Goal: Task Accomplishment & Management: Use online tool/utility

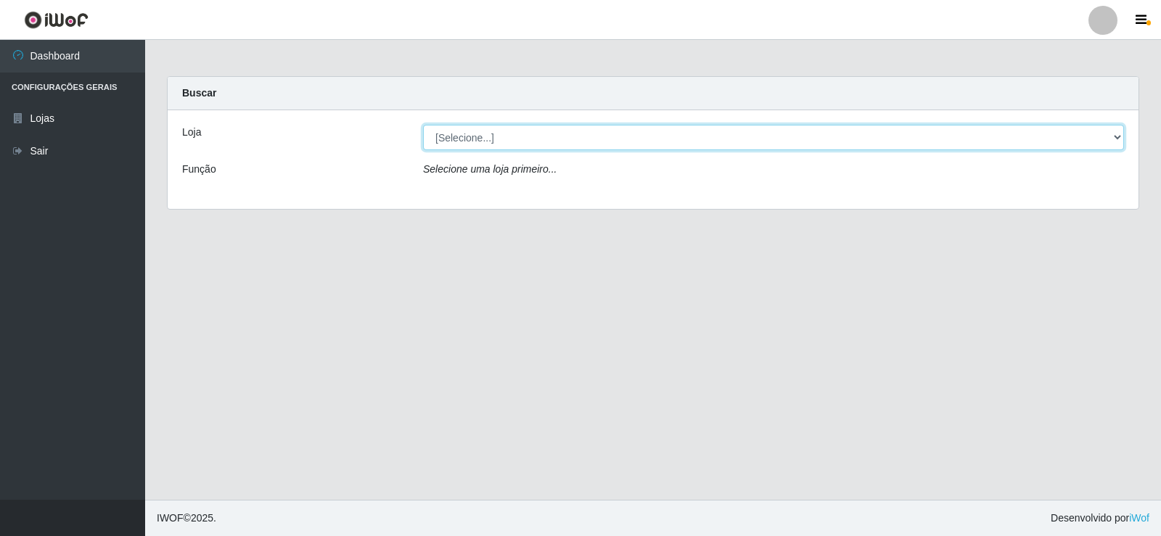
click at [606, 145] on select "[Selecione...] Rede Compras Supermercados - LOJA 2" at bounding box center [773, 137] width 701 height 25
select select "161"
click at [423, 125] on select "[Selecione...] Rede Compras Supermercados - LOJA 2" at bounding box center [773, 137] width 701 height 25
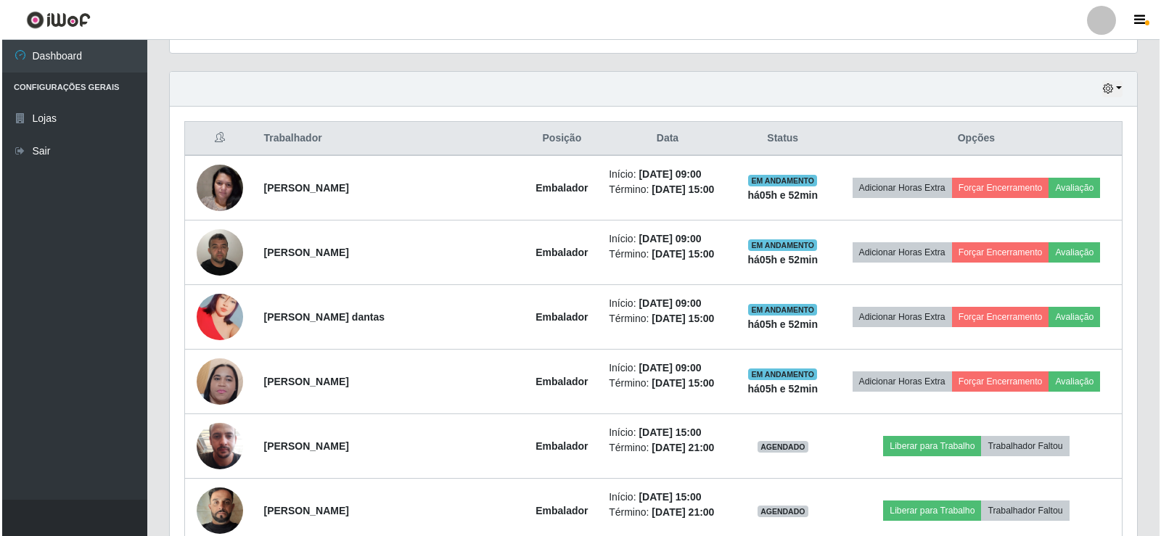
scroll to position [508, 0]
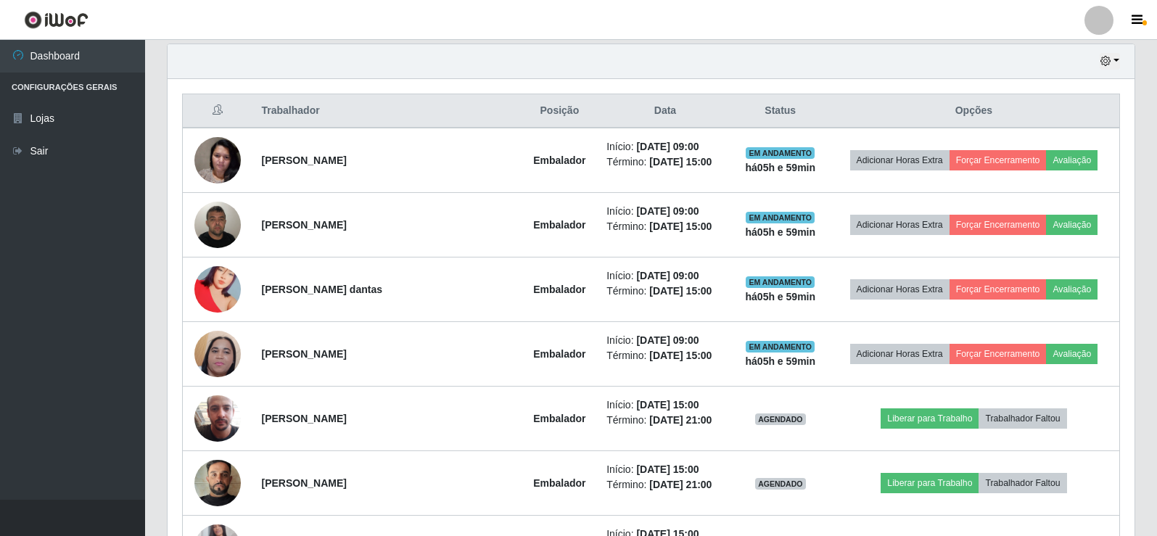
click at [1128, 319] on div "Trabalhador Posição Data Status Opções [PERSON_NAME] Embalador Início: [DATE] 0…" at bounding box center [651, 369] width 967 height 580
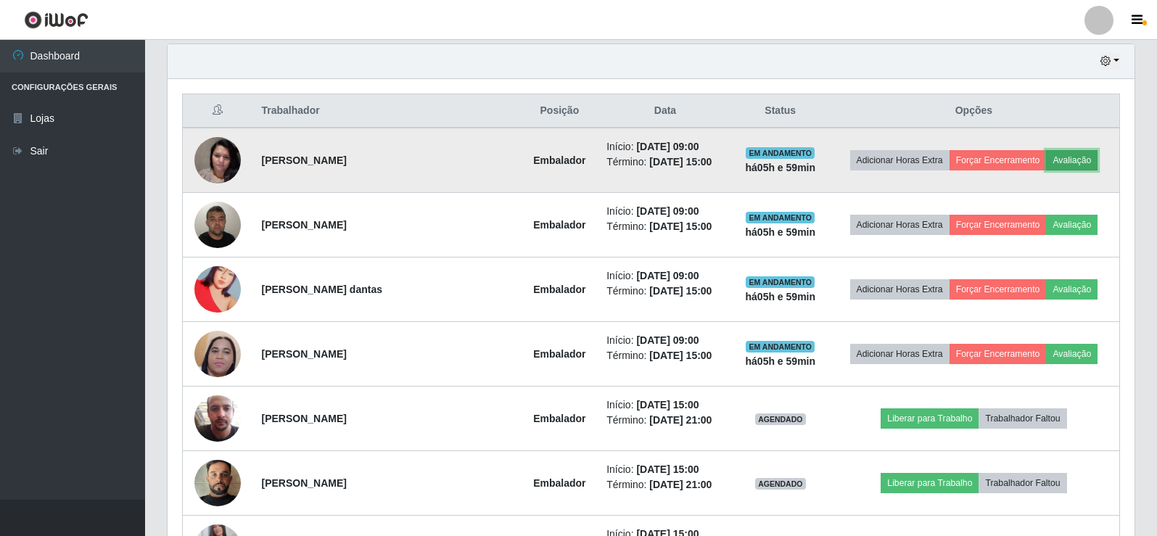
click at [1073, 155] on button "Avaliação" at bounding box center [1072, 160] width 52 height 20
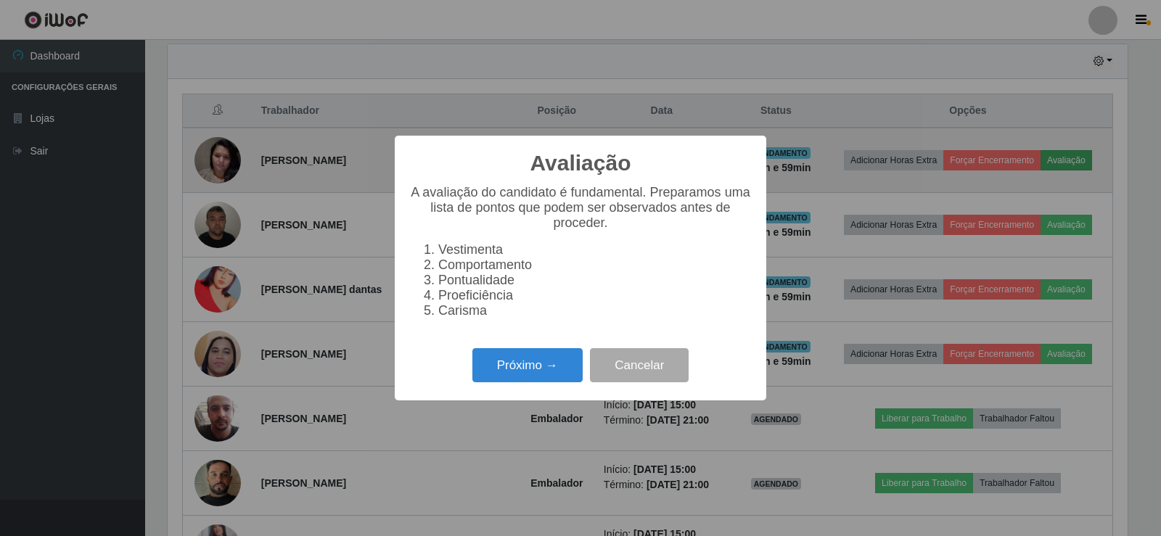
scroll to position [301, 960]
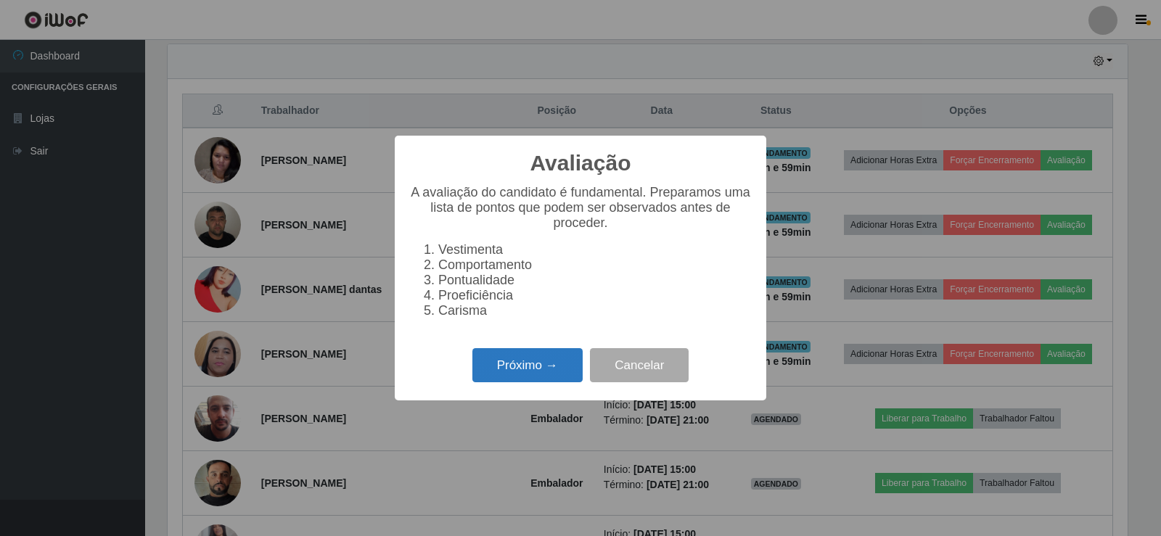
click at [543, 362] on button "Próximo →" at bounding box center [527, 365] width 110 height 34
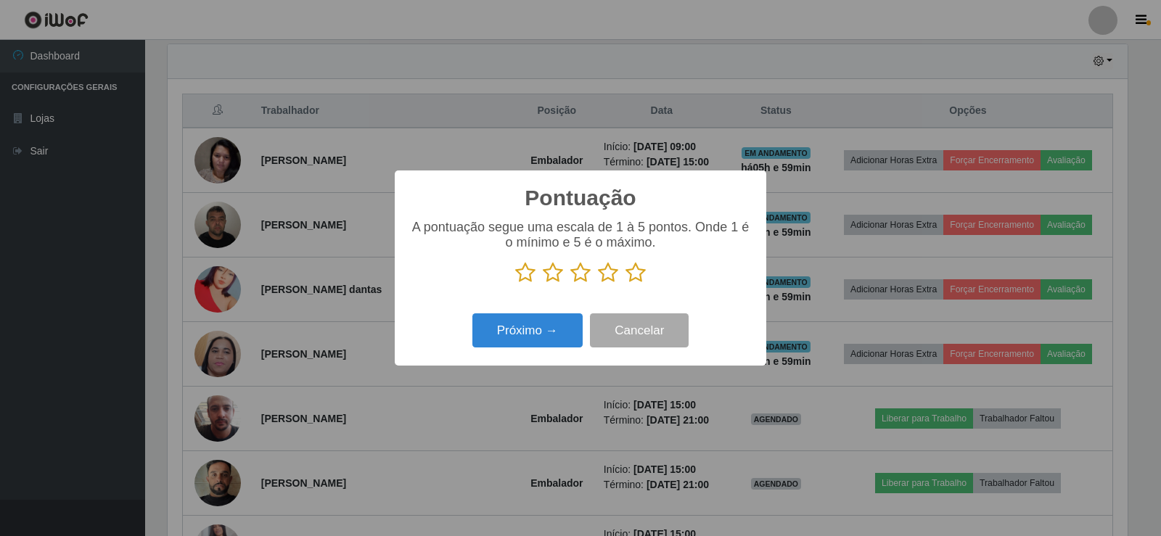
click at [632, 276] on icon at bounding box center [635, 273] width 20 height 22
click at [625, 284] on input "radio" at bounding box center [625, 284] width 0 height 0
click at [570, 312] on div "Próximo → Cancelar" at bounding box center [580, 330] width 342 height 41
click at [565, 326] on button "Próximo →" at bounding box center [527, 330] width 110 height 34
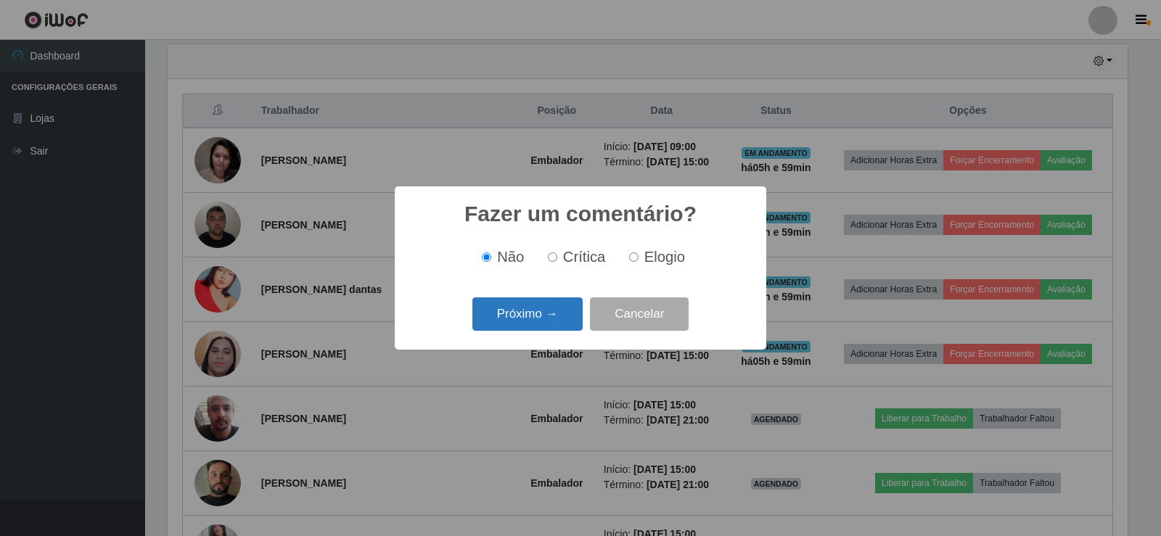
click at [562, 326] on button "Próximo →" at bounding box center [527, 314] width 110 height 34
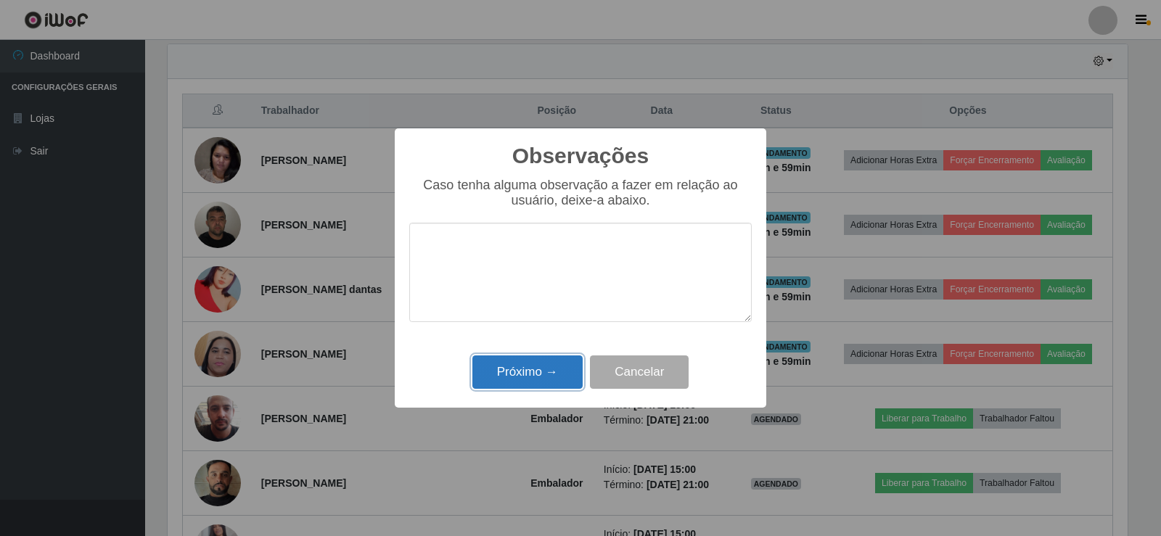
click at [540, 369] on button "Próximo →" at bounding box center [527, 373] width 110 height 34
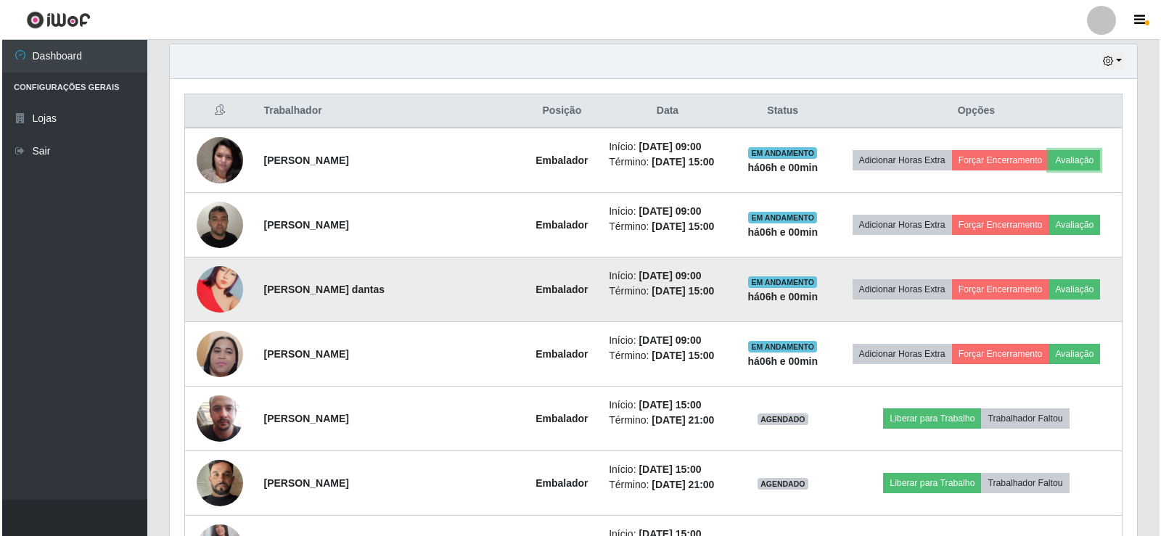
scroll to position [301, 967]
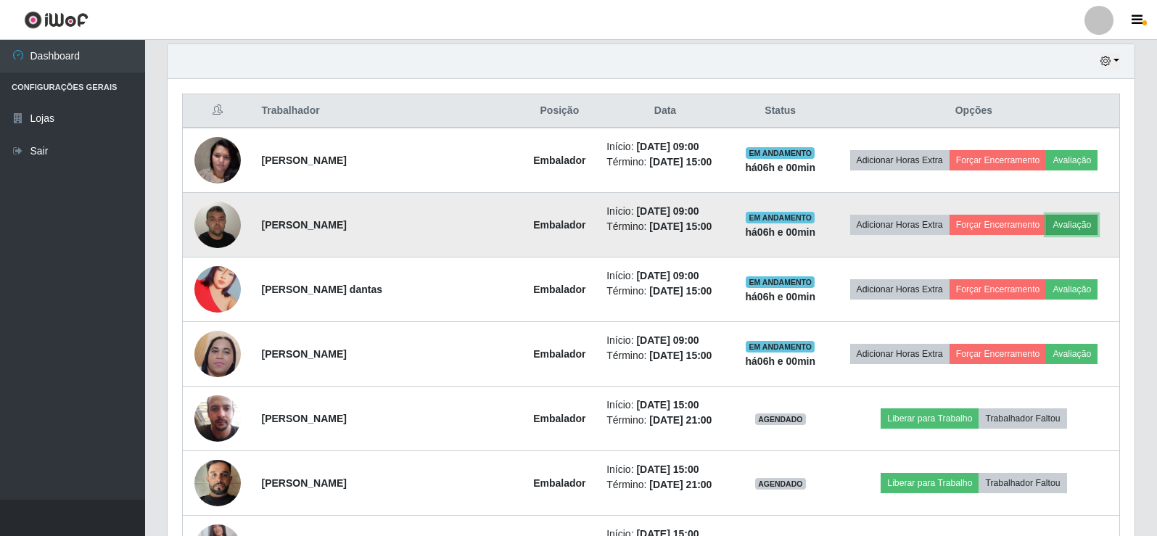
click at [1049, 232] on button "Avaliação" at bounding box center [1072, 225] width 52 height 20
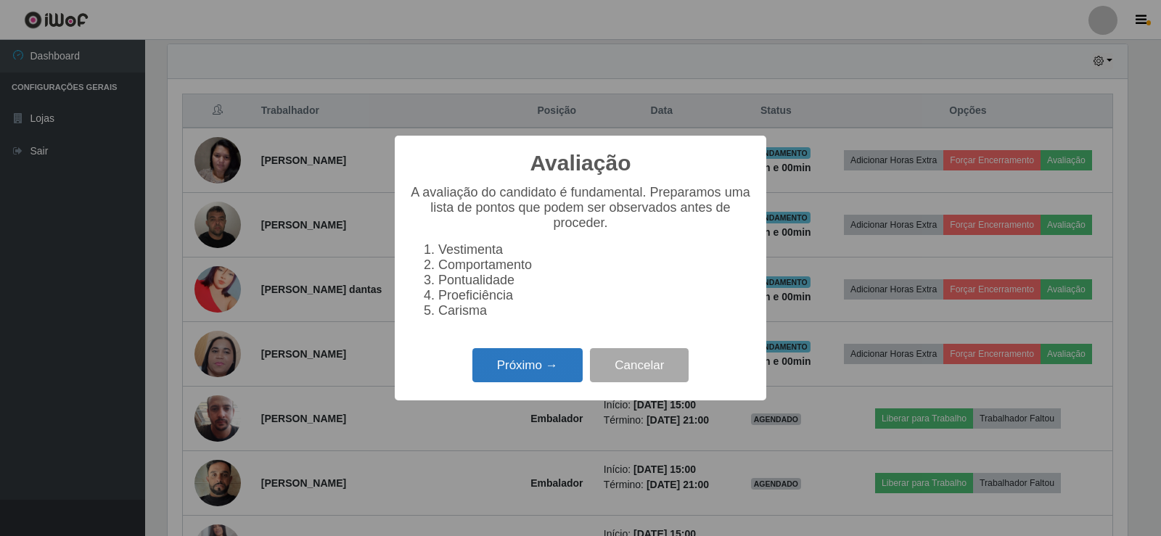
click at [539, 365] on button "Próximo →" at bounding box center [527, 365] width 110 height 34
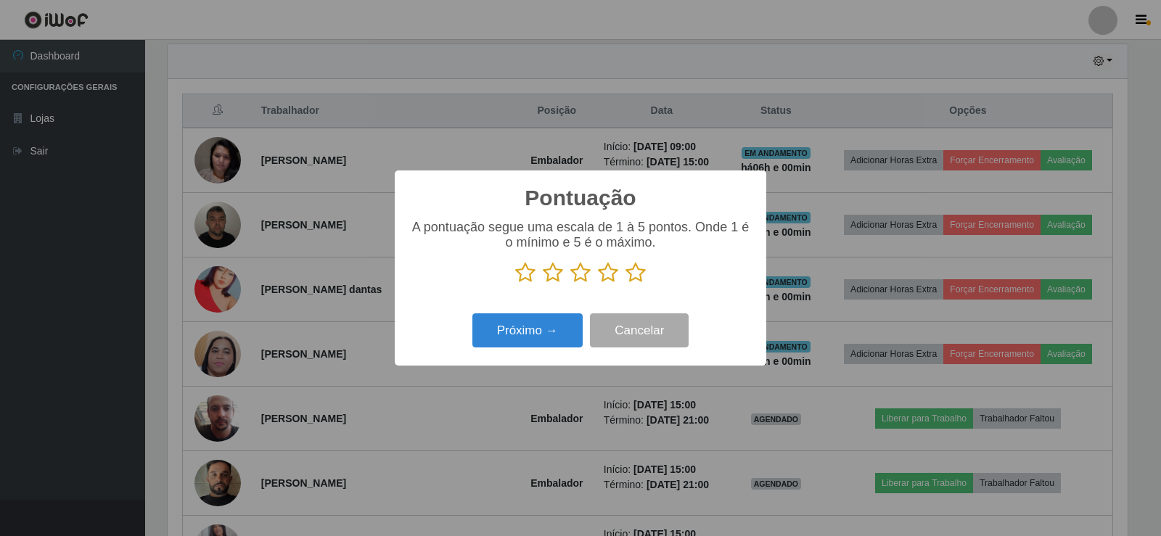
scroll to position [725287, 724628]
drag, startPoint x: 633, startPoint y: 273, endPoint x: 543, endPoint y: 313, distance: 98.4
click at [634, 274] on icon at bounding box center [635, 273] width 20 height 22
click at [625, 284] on input "radio" at bounding box center [625, 284] width 0 height 0
click at [538, 326] on button "Próximo →" at bounding box center [527, 330] width 110 height 34
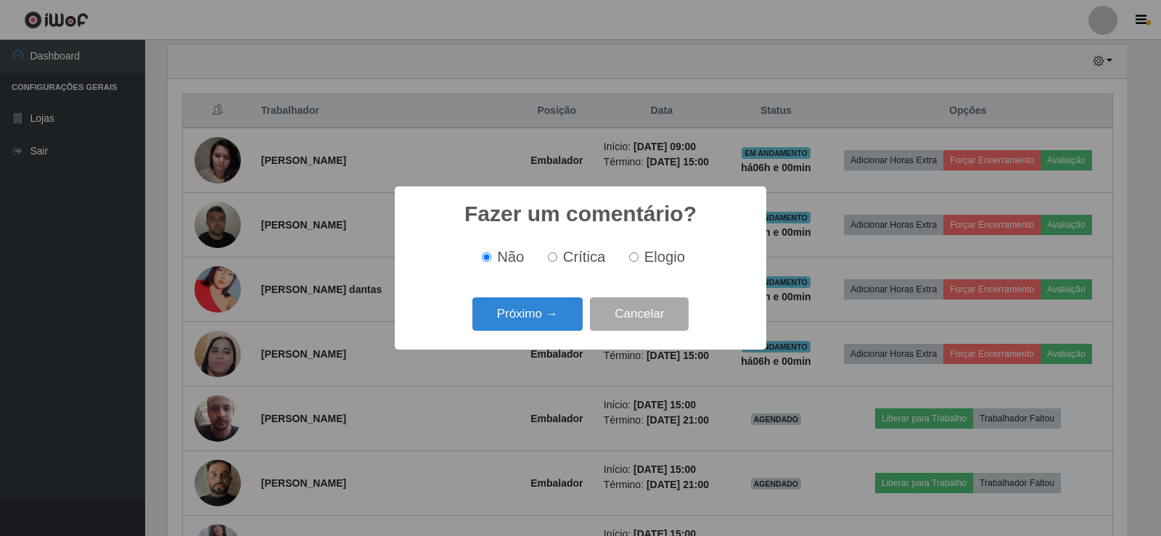
click at [538, 326] on button "Próximo →" at bounding box center [527, 314] width 110 height 34
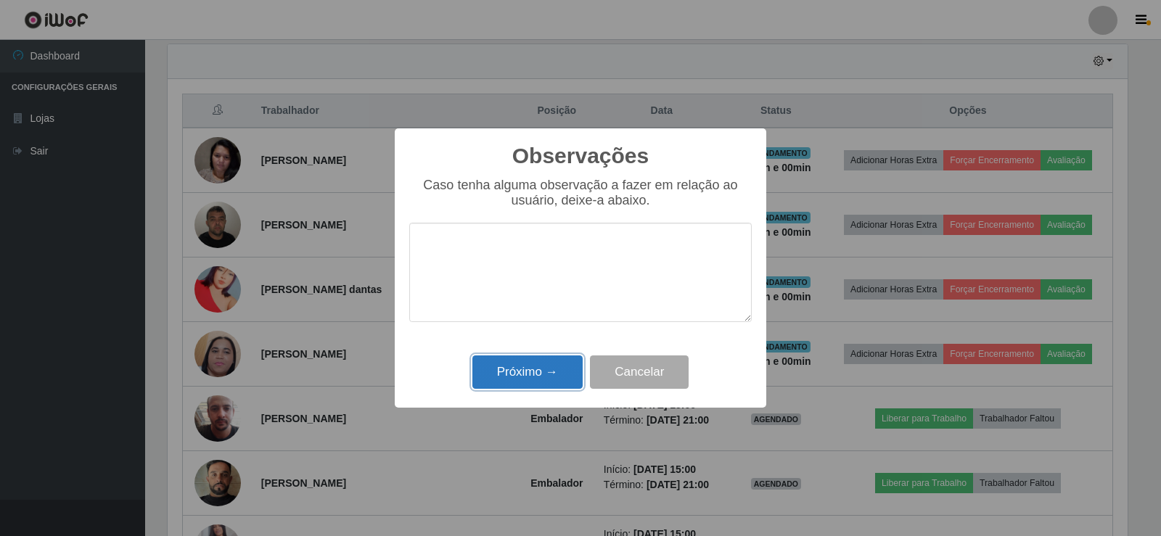
click at [532, 361] on button "Próximo →" at bounding box center [527, 373] width 110 height 34
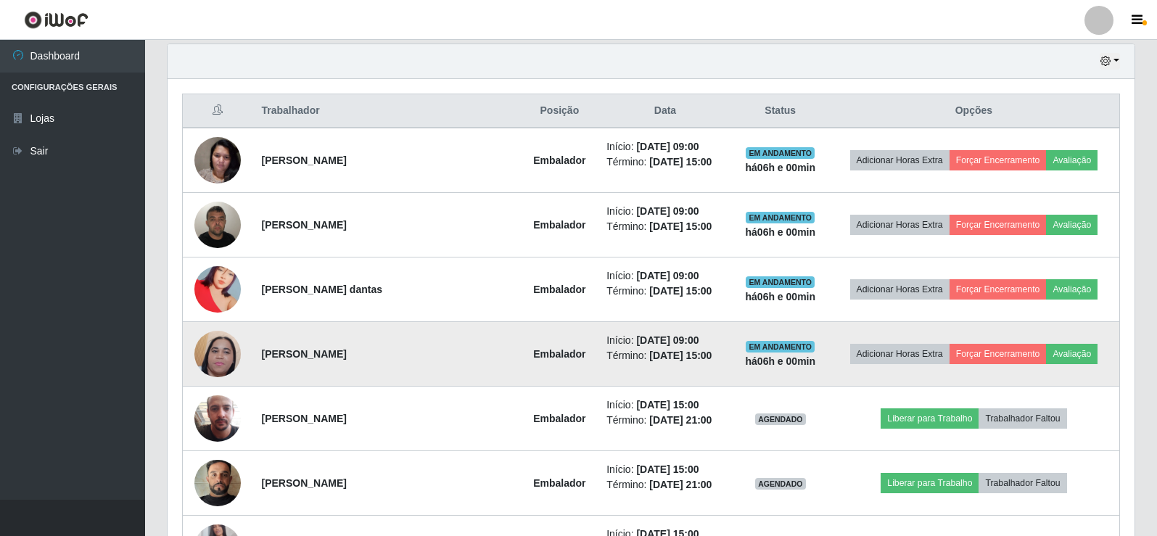
scroll to position [301, 967]
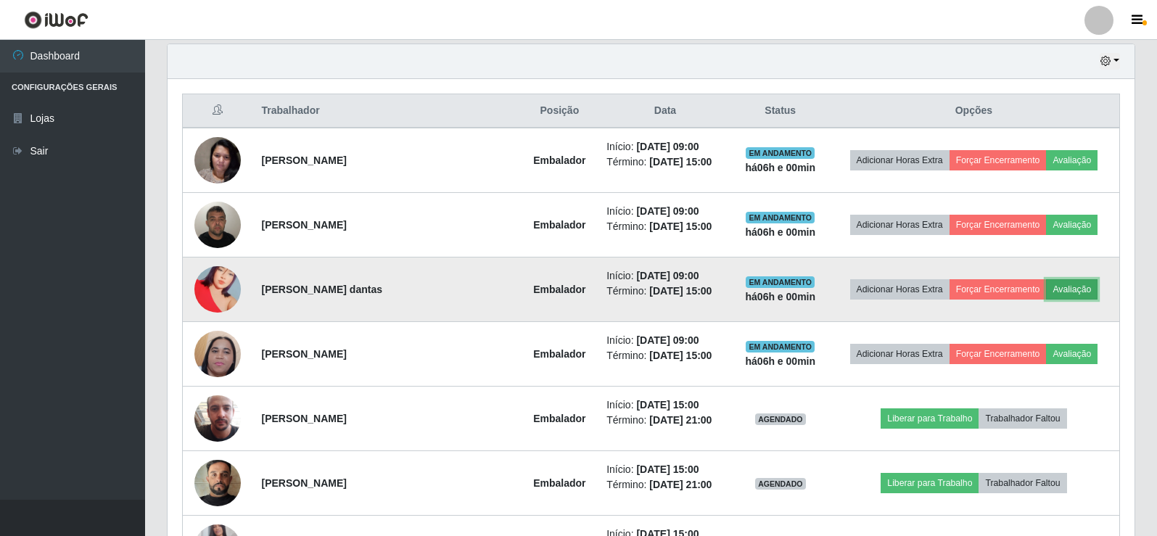
click at [1074, 292] on button "Avaliação" at bounding box center [1072, 289] width 52 height 20
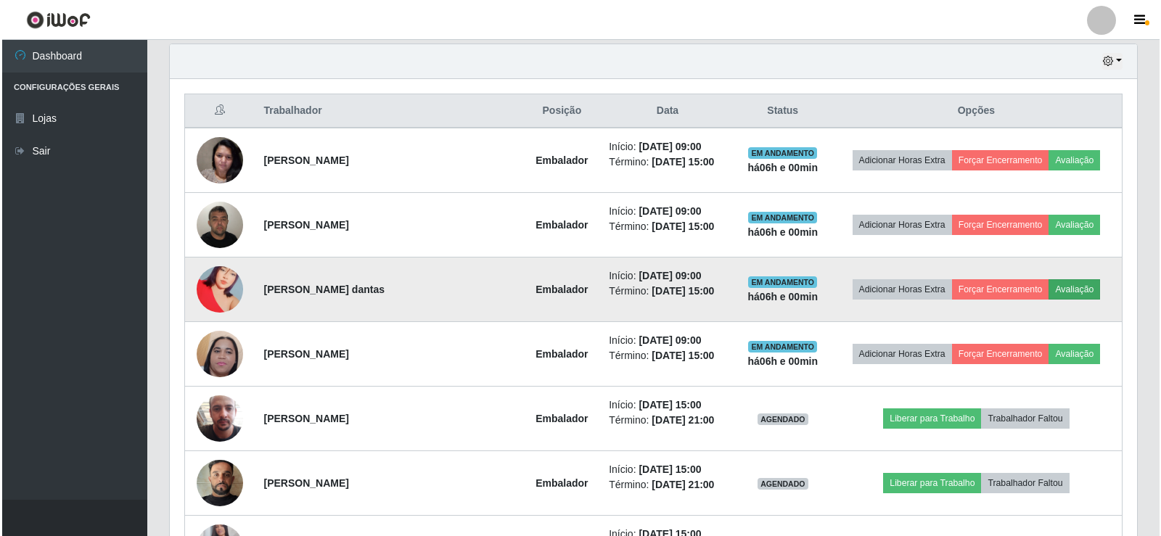
scroll to position [301, 960]
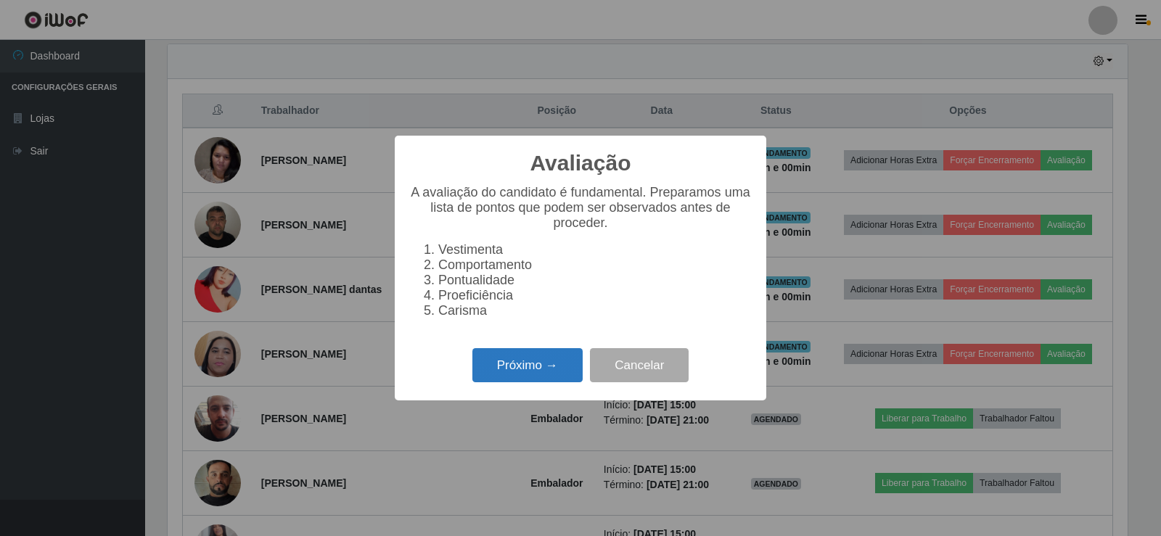
click at [555, 368] on button "Próximo →" at bounding box center [527, 365] width 110 height 34
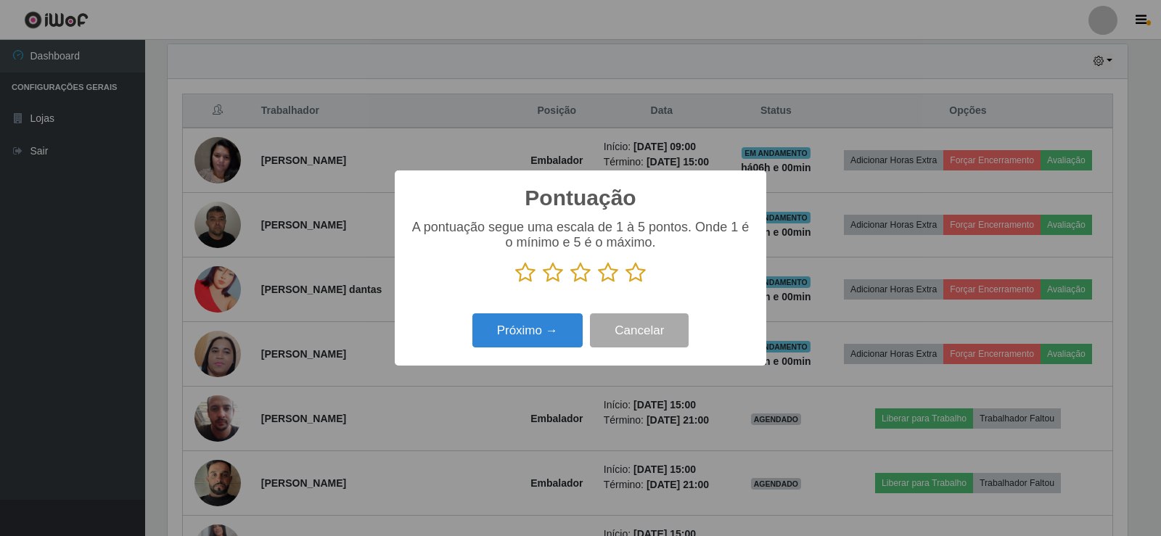
click at [641, 274] on icon at bounding box center [635, 273] width 20 height 22
click at [625, 284] on input "radio" at bounding box center [625, 284] width 0 height 0
click at [550, 328] on button "Próximo →" at bounding box center [527, 330] width 110 height 34
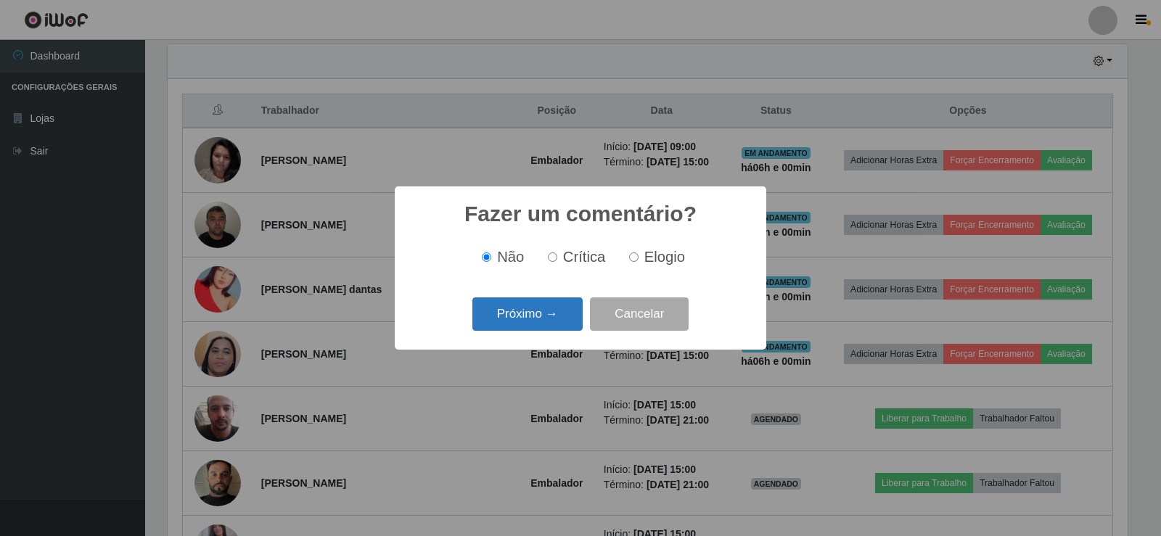
click at [543, 316] on button "Próximo →" at bounding box center [527, 314] width 110 height 34
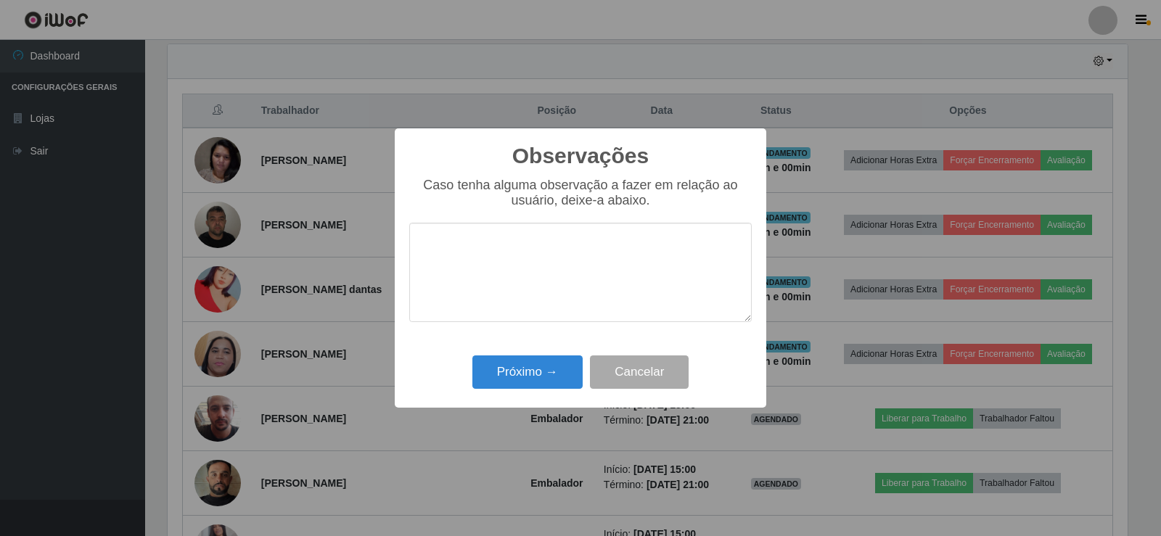
click at [551, 352] on div "Observações × Caso tenha alguma observação a fazer em relação ao usuário, deixe…" at bounding box center [581, 267] width 372 height 279
click at [551, 365] on button "Próximo →" at bounding box center [527, 373] width 110 height 34
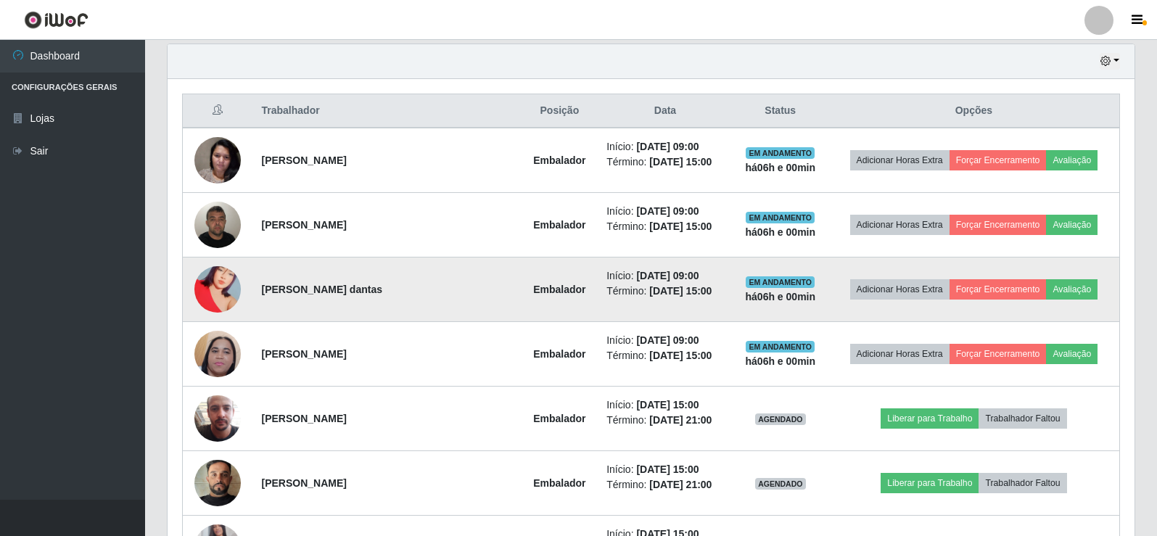
scroll to position [301, 967]
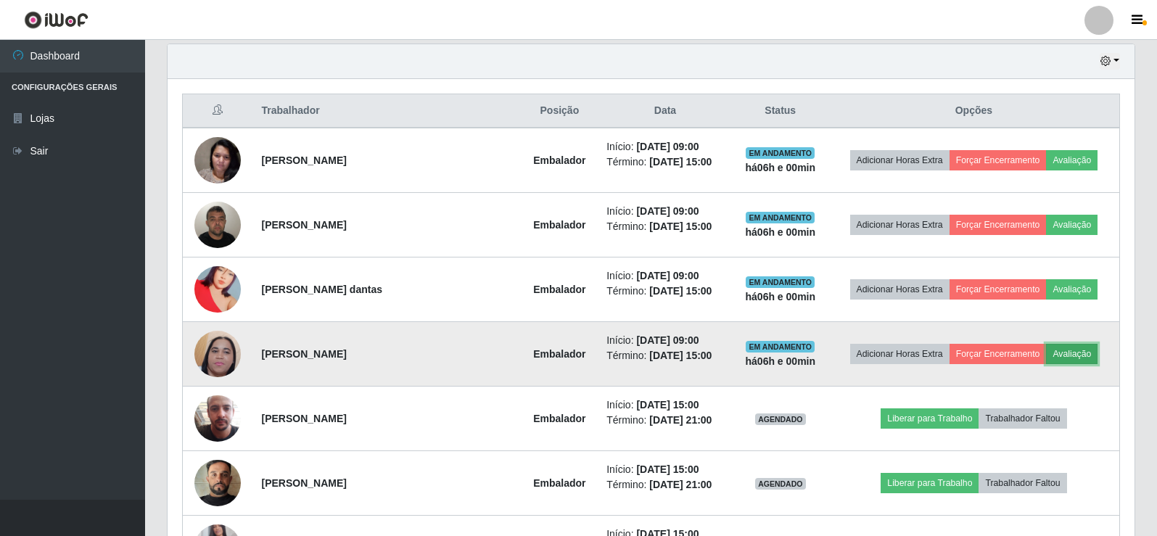
click at [1067, 355] on button "Avaliação" at bounding box center [1072, 354] width 52 height 20
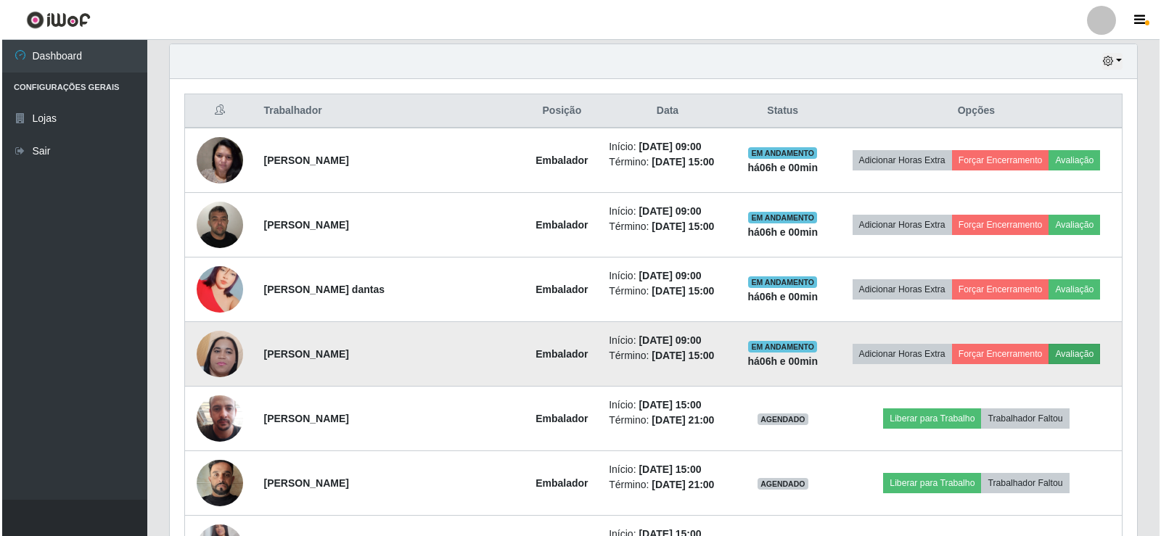
scroll to position [301, 960]
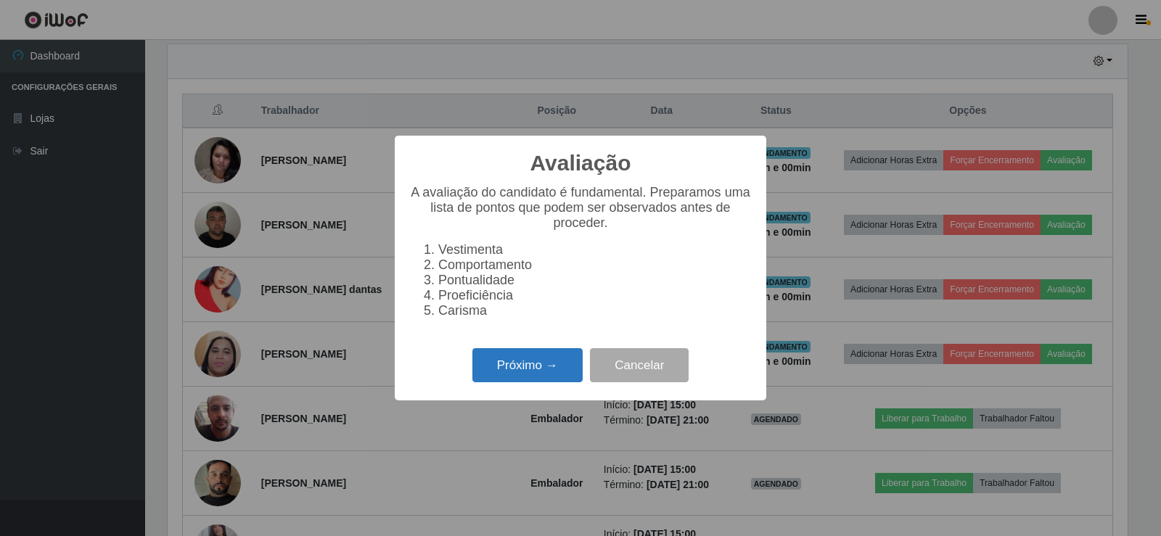
click at [522, 366] on button "Próximo →" at bounding box center [527, 365] width 110 height 34
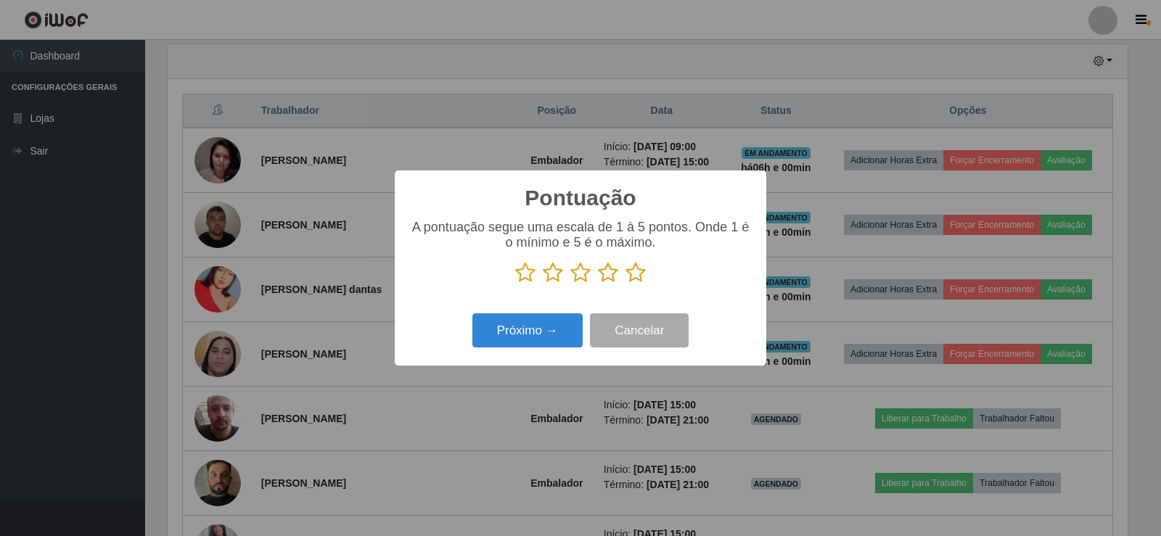
scroll to position [725287, 724628]
click at [636, 275] on icon at bounding box center [635, 273] width 20 height 22
click at [625, 284] on input "radio" at bounding box center [625, 284] width 0 height 0
click at [537, 324] on button "Próximo →" at bounding box center [527, 330] width 110 height 34
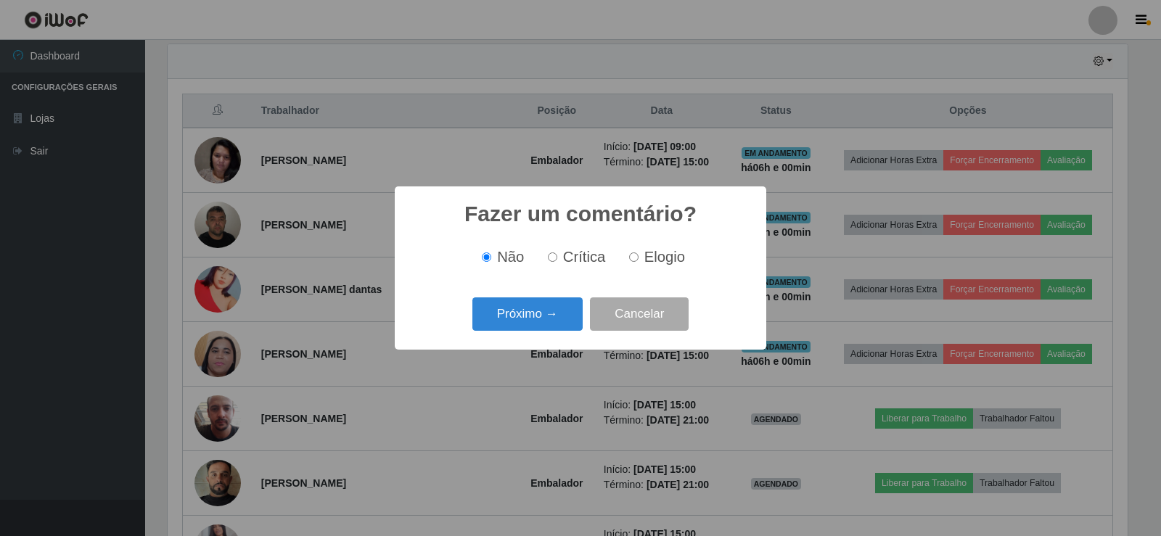
click at [537, 324] on button "Próximo →" at bounding box center [527, 314] width 110 height 34
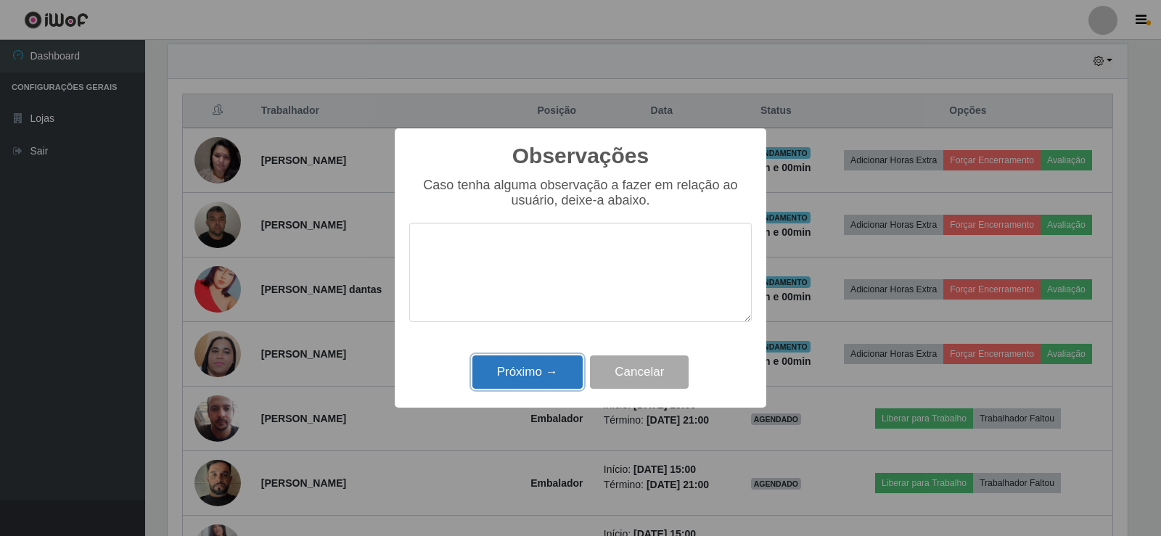
click at [543, 372] on button "Próximo →" at bounding box center [527, 373] width 110 height 34
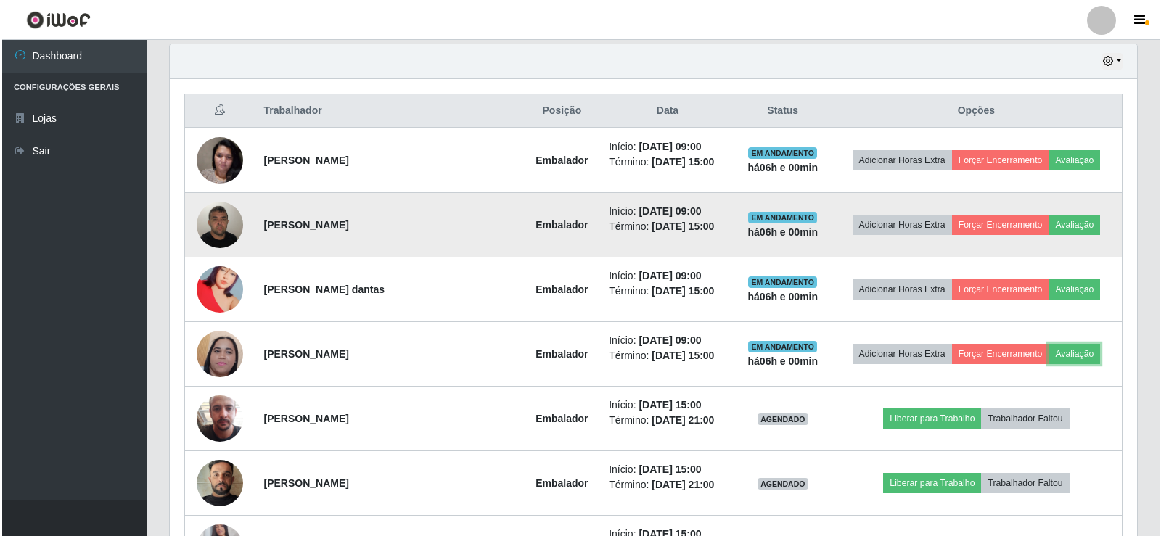
scroll to position [301, 967]
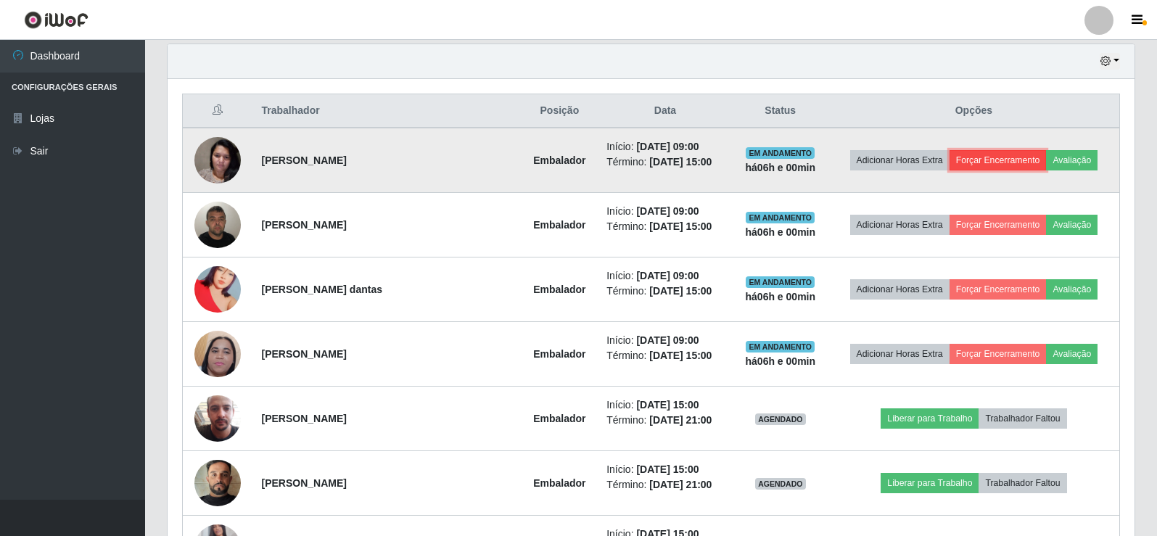
click at [1013, 160] on button "Forçar Encerramento" at bounding box center [998, 160] width 97 height 20
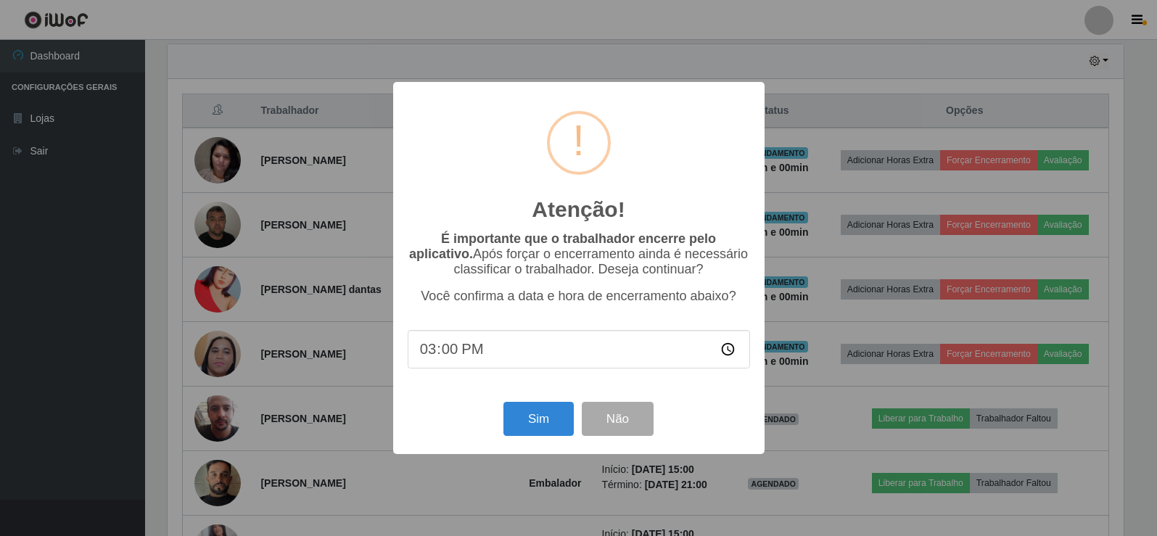
scroll to position [301, 960]
click at [533, 411] on button "Sim" at bounding box center [540, 419] width 70 height 34
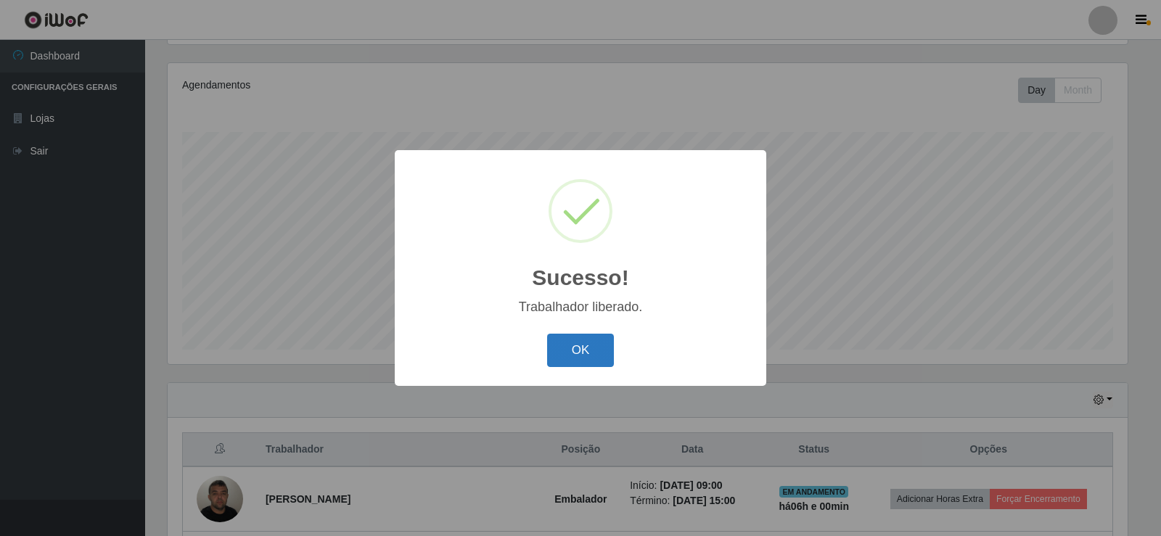
click at [595, 354] on button "OK" at bounding box center [580, 351] width 67 height 34
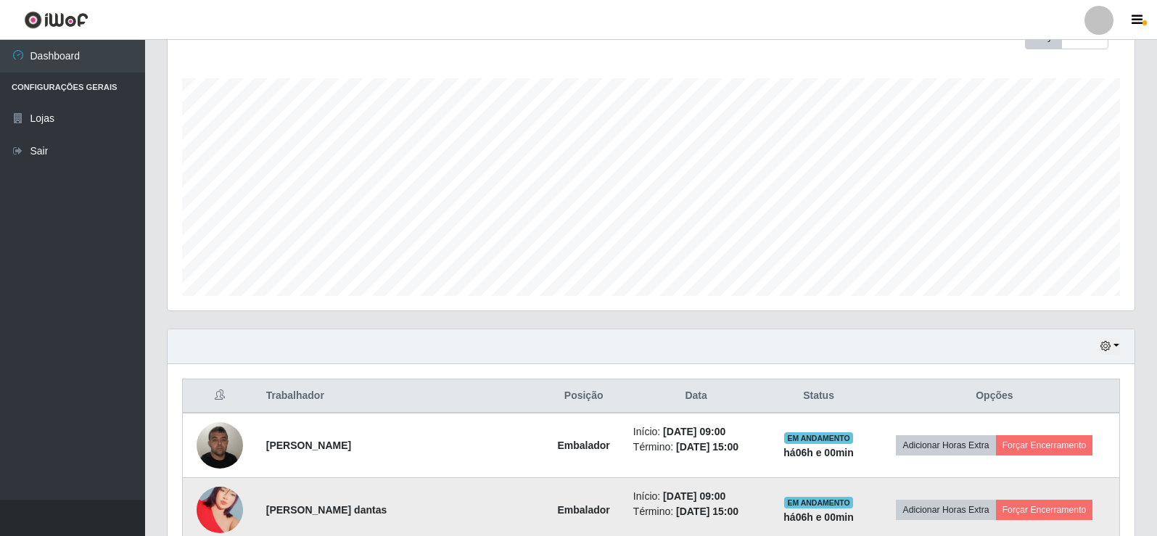
scroll to position [314, 0]
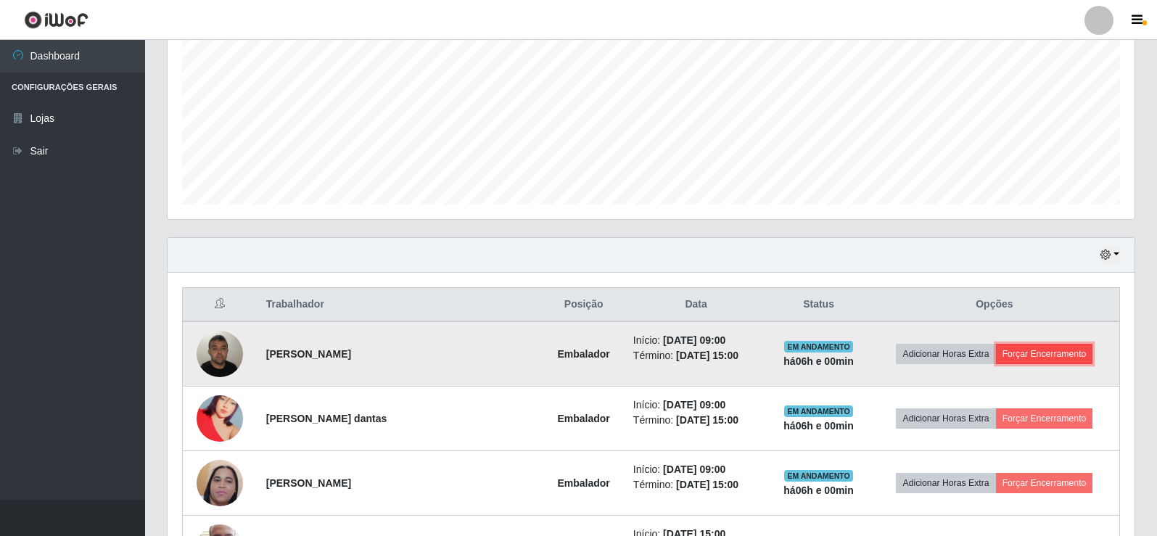
click at [1003, 345] on button "Forçar Encerramento" at bounding box center [1044, 354] width 97 height 20
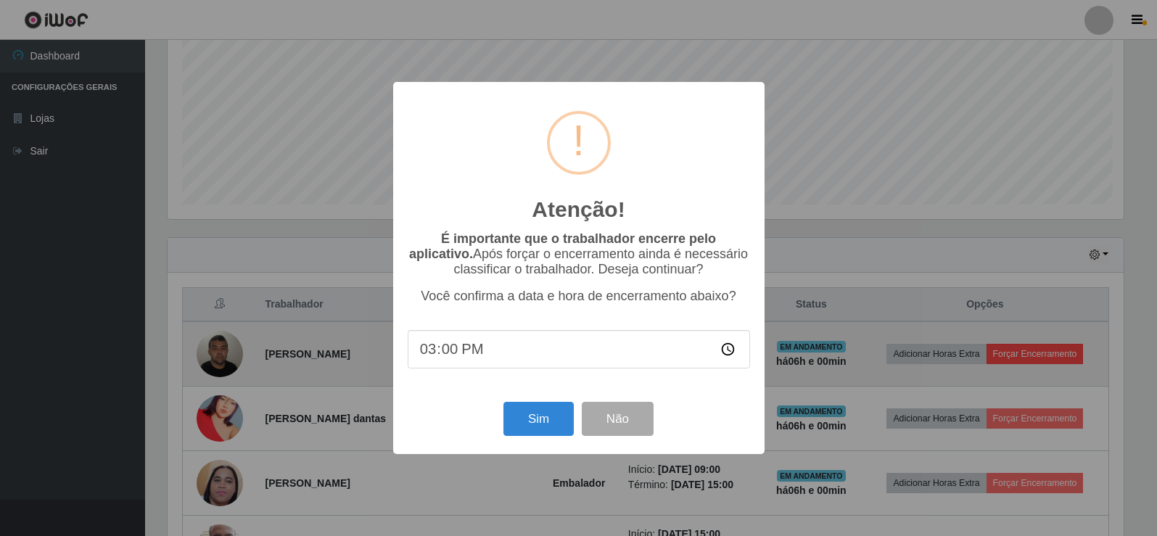
scroll to position [0, 0]
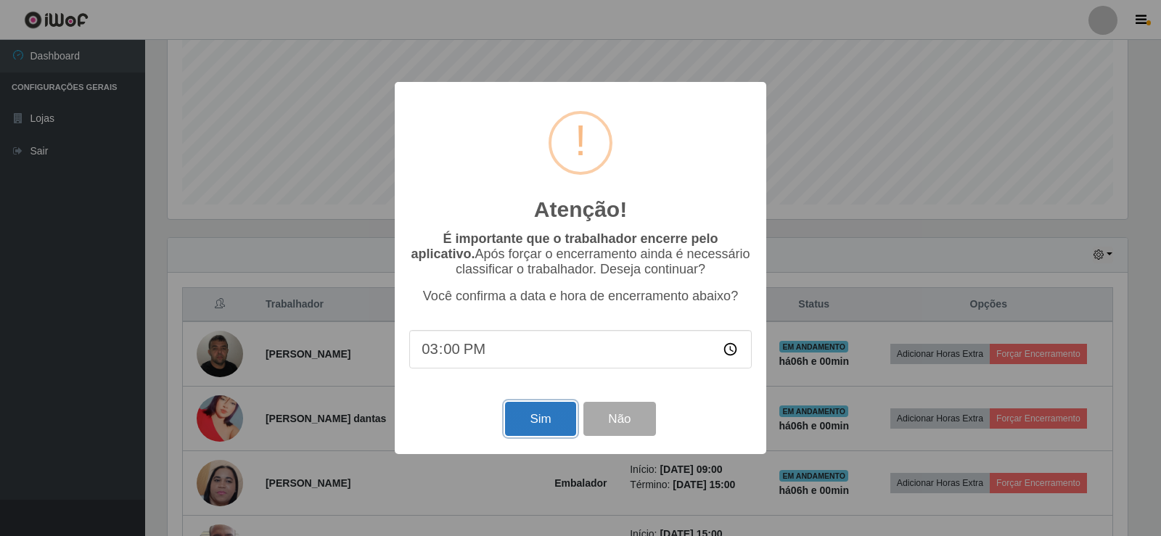
click at [532, 419] on button "Sim" at bounding box center [540, 419] width 70 height 34
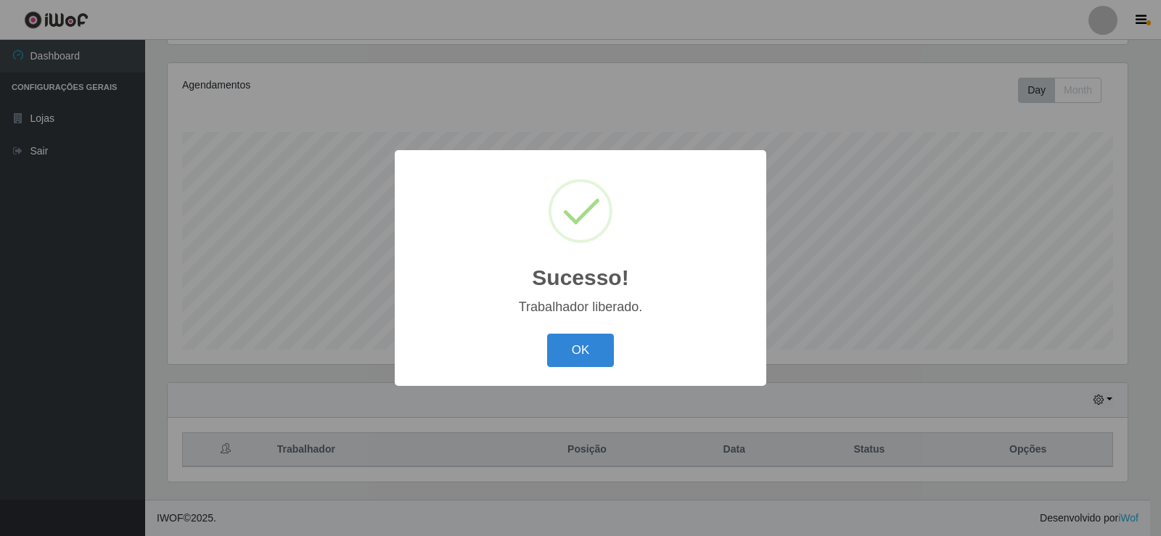
click at [1030, 419] on div "Sucesso! × Trabalhador liberado. OK Cancel" at bounding box center [580, 268] width 1161 height 536
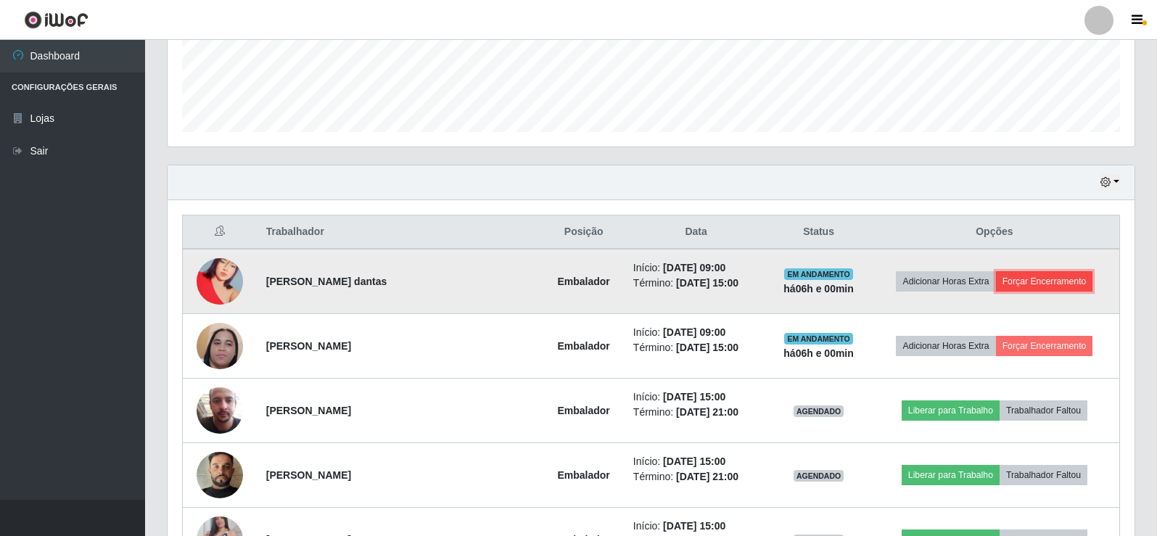
click at [1040, 290] on button "Forçar Encerramento" at bounding box center [1044, 281] width 97 height 20
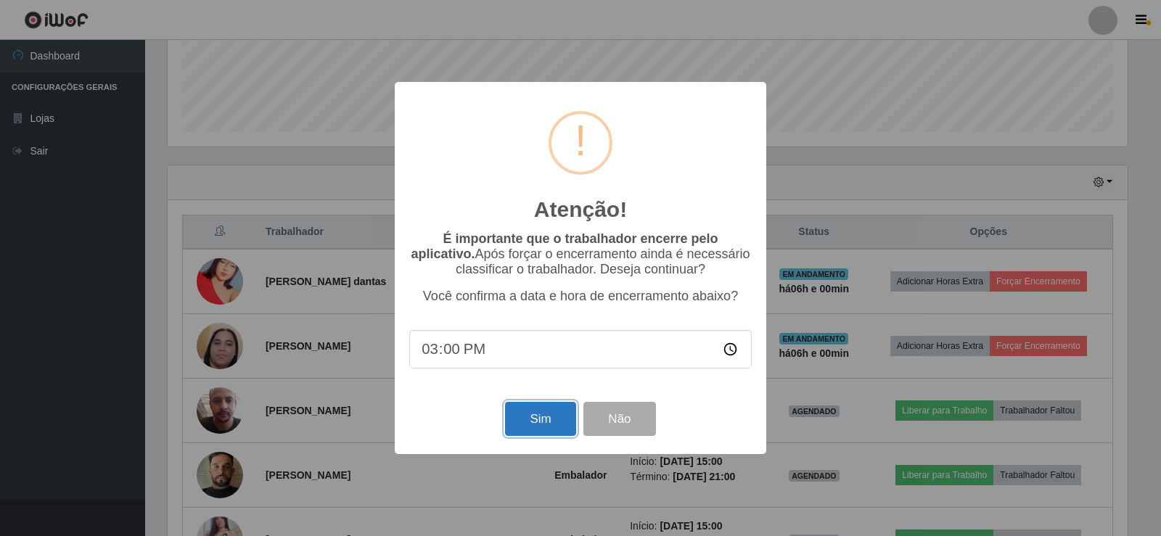
click at [531, 419] on button "Sim" at bounding box center [540, 419] width 70 height 34
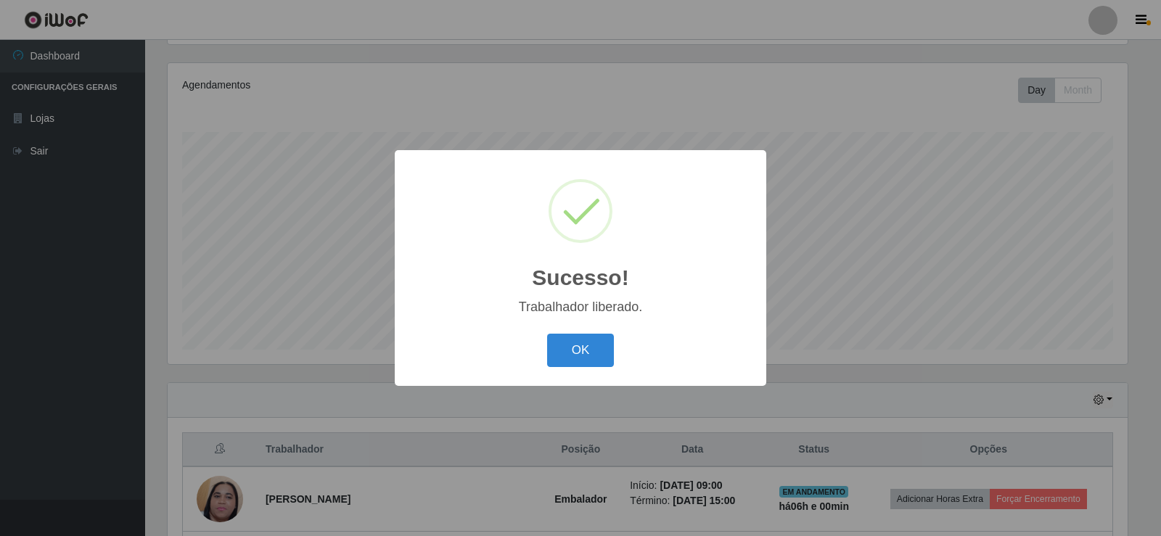
drag, startPoint x: 599, startPoint y: 356, endPoint x: 871, endPoint y: 356, distance: 272.8
click at [601, 356] on button "OK" at bounding box center [580, 351] width 67 height 34
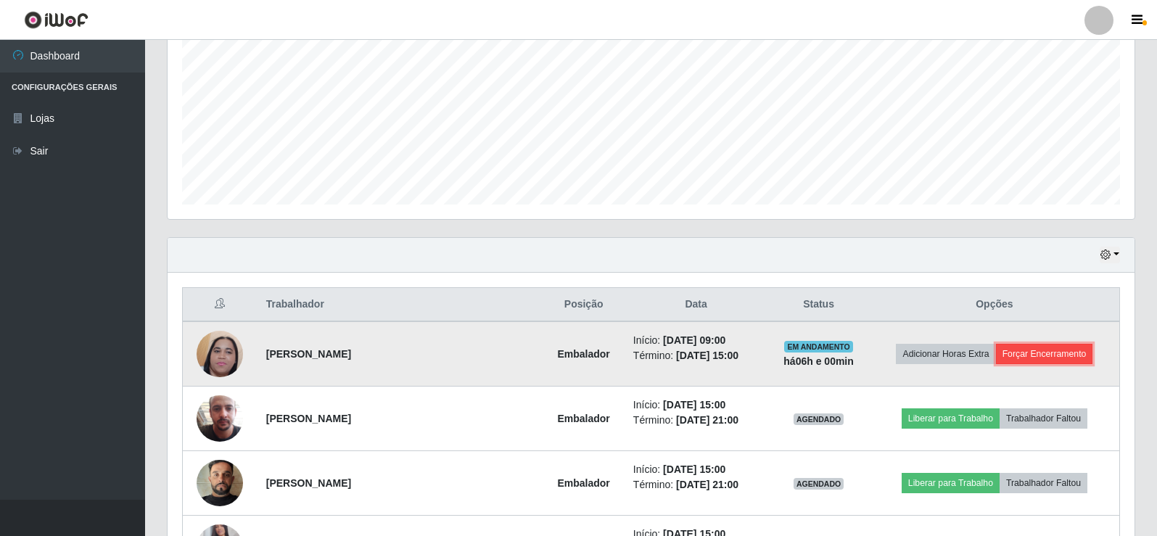
click at [1019, 345] on button "Forçar Encerramento" at bounding box center [1044, 354] width 97 height 20
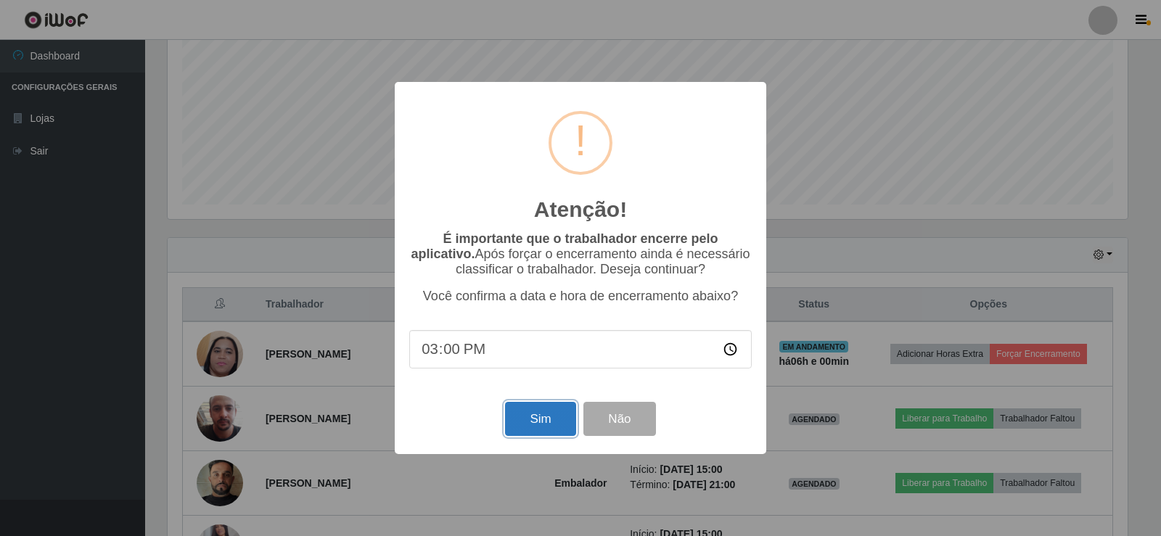
click at [533, 415] on button "Sim" at bounding box center [540, 419] width 70 height 34
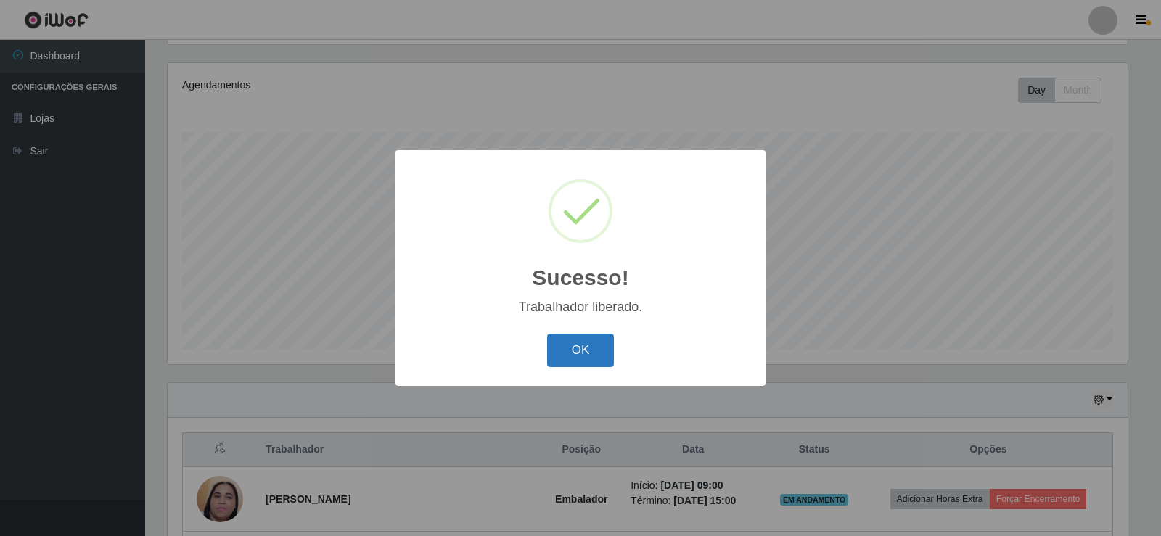
click at [592, 345] on button "OK" at bounding box center [580, 351] width 67 height 34
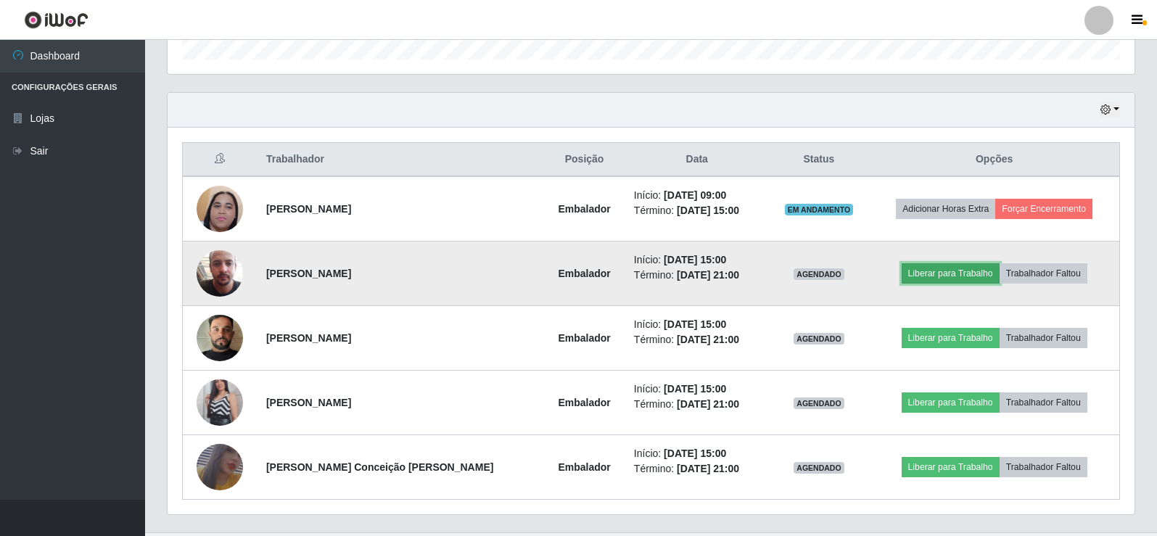
click at [916, 275] on button "Liberar para Trabalho" at bounding box center [951, 273] width 98 height 20
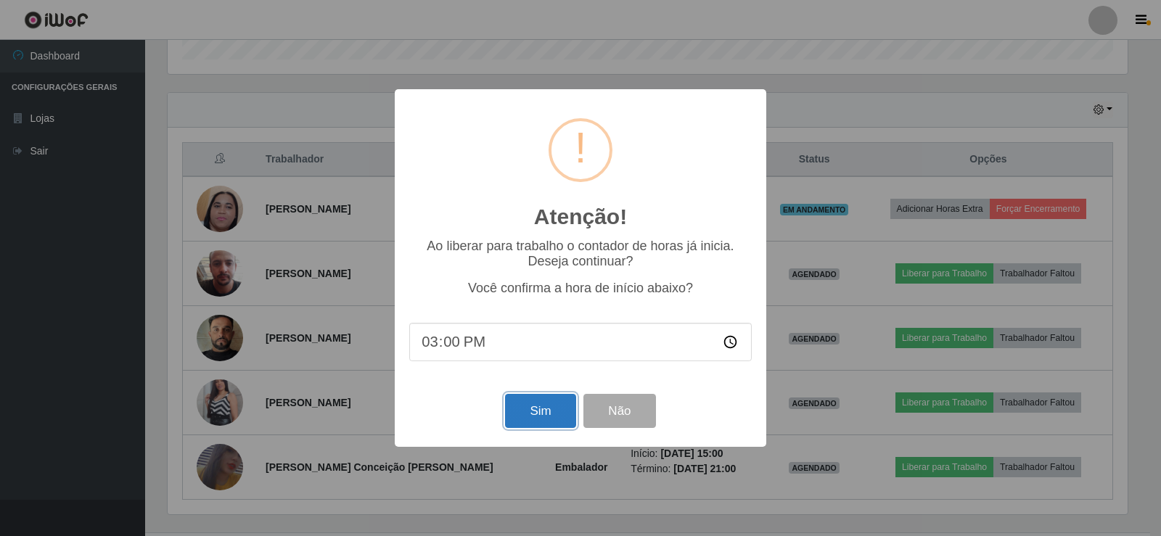
click at [549, 412] on button "Sim" at bounding box center [540, 411] width 70 height 34
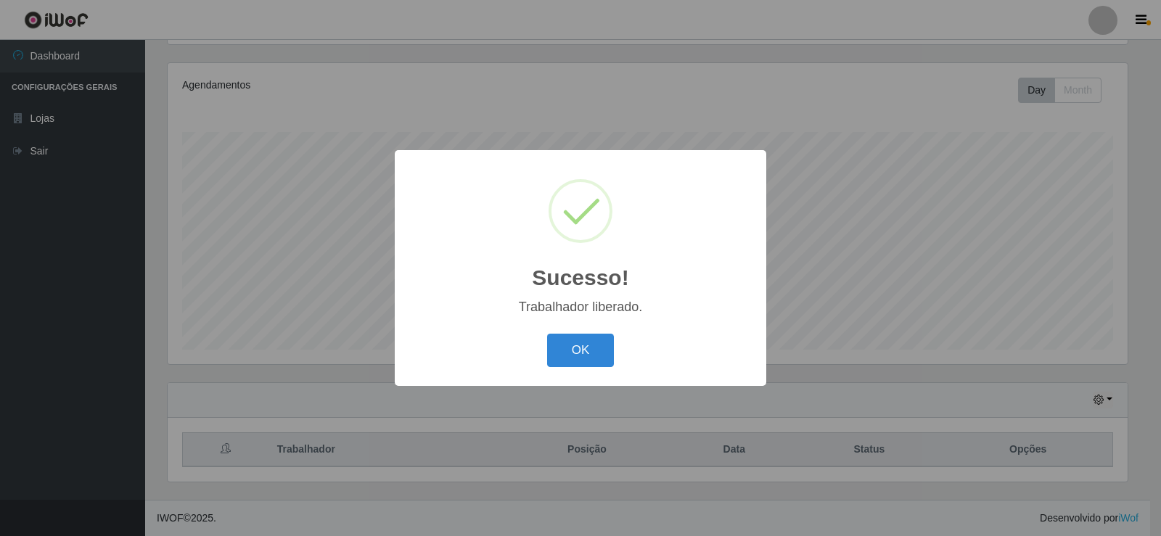
click at [919, 339] on div "Sucesso! × Trabalhador liberado. OK Cancel" at bounding box center [580, 268] width 1161 height 536
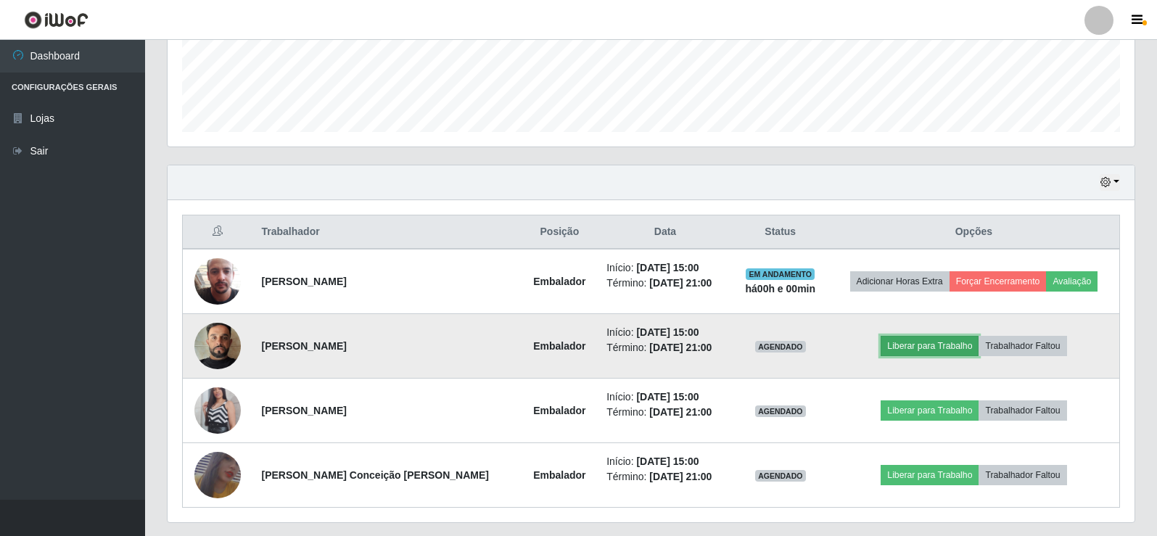
click at [892, 344] on button "Liberar para Trabalho" at bounding box center [930, 346] width 98 height 20
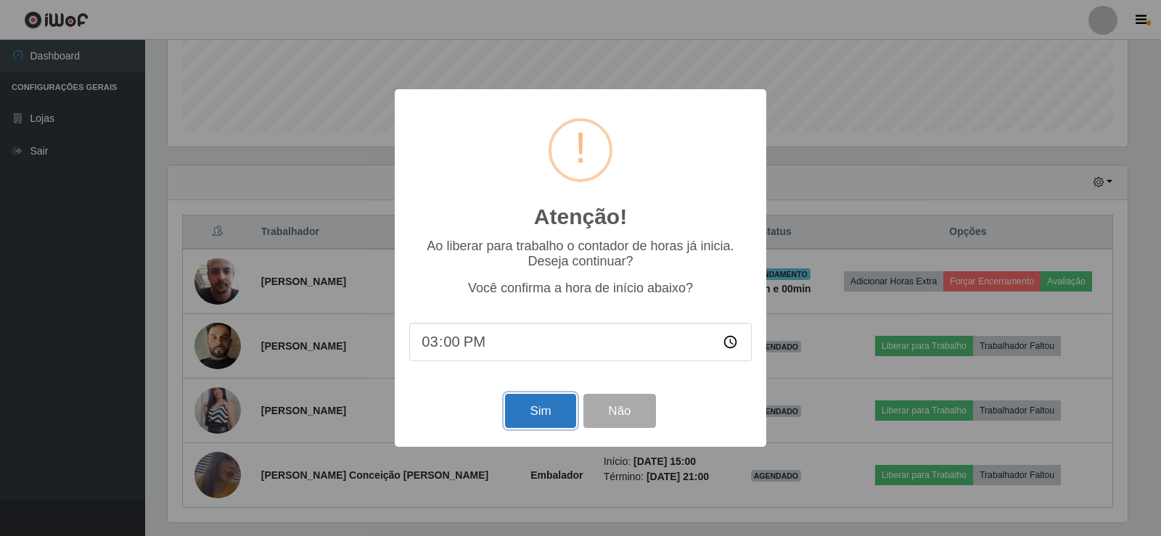
click at [564, 410] on button "Sim" at bounding box center [540, 411] width 70 height 34
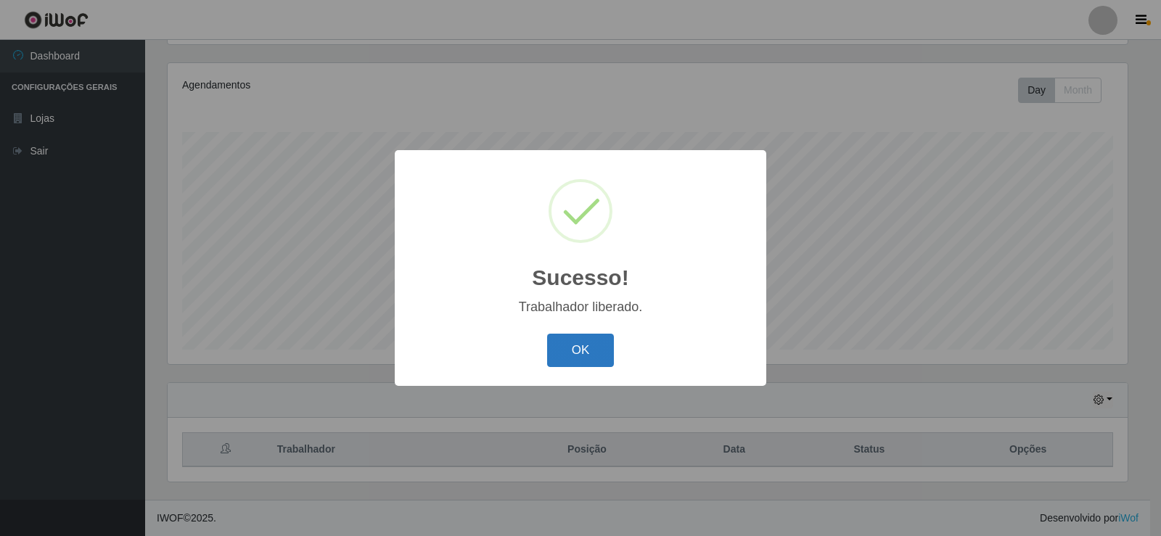
click at [580, 350] on button "OK" at bounding box center [580, 351] width 67 height 34
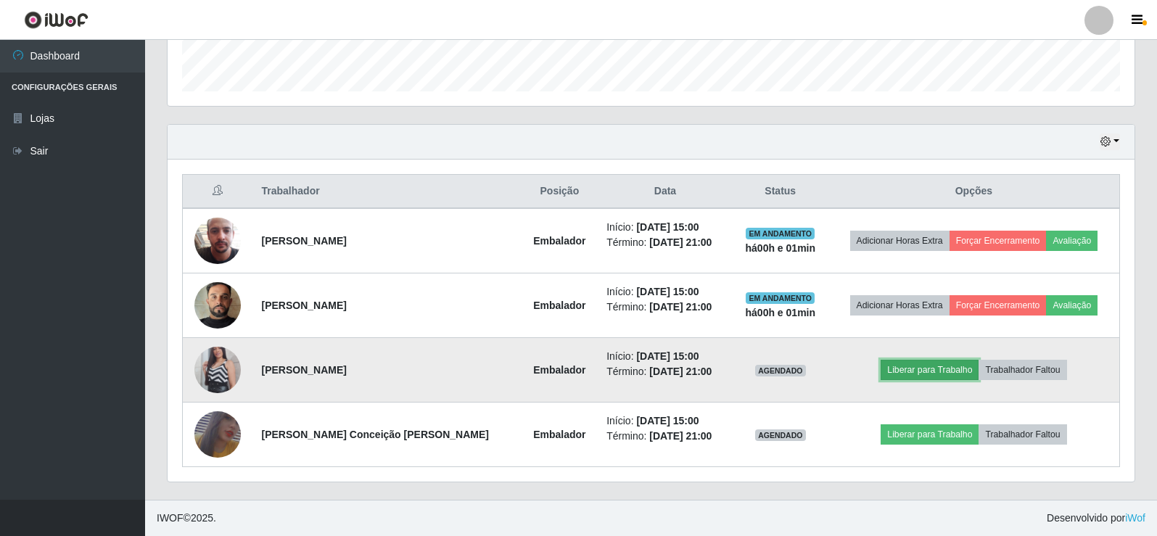
click at [919, 366] on button "Liberar para Trabalho" at bounding box center [930, 370] width 98 height 20
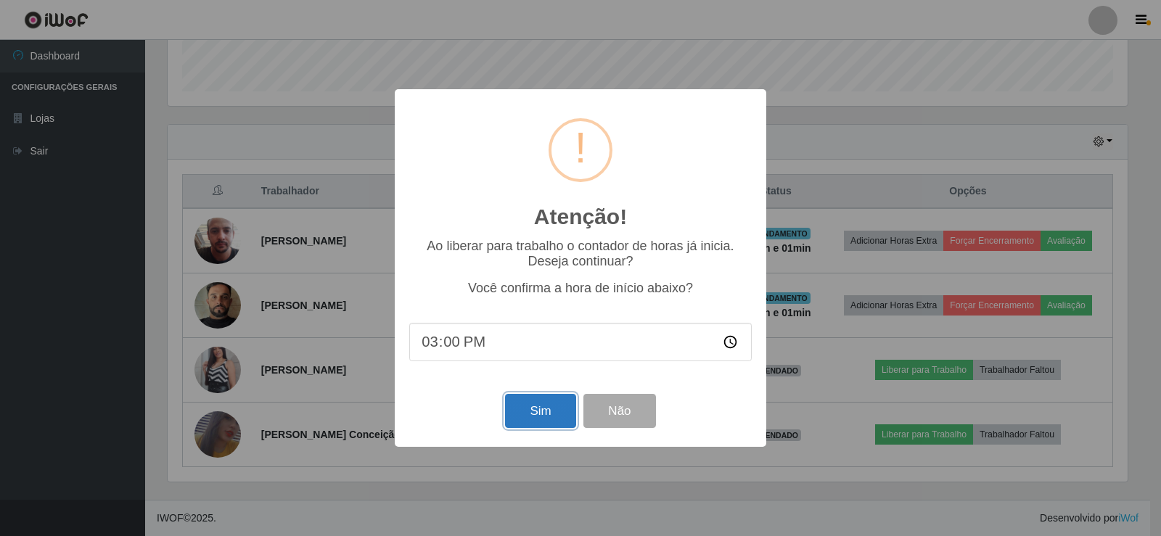
click at [528, 409] on button "Sim" at bounding box center [540, 411] width 70 height 34
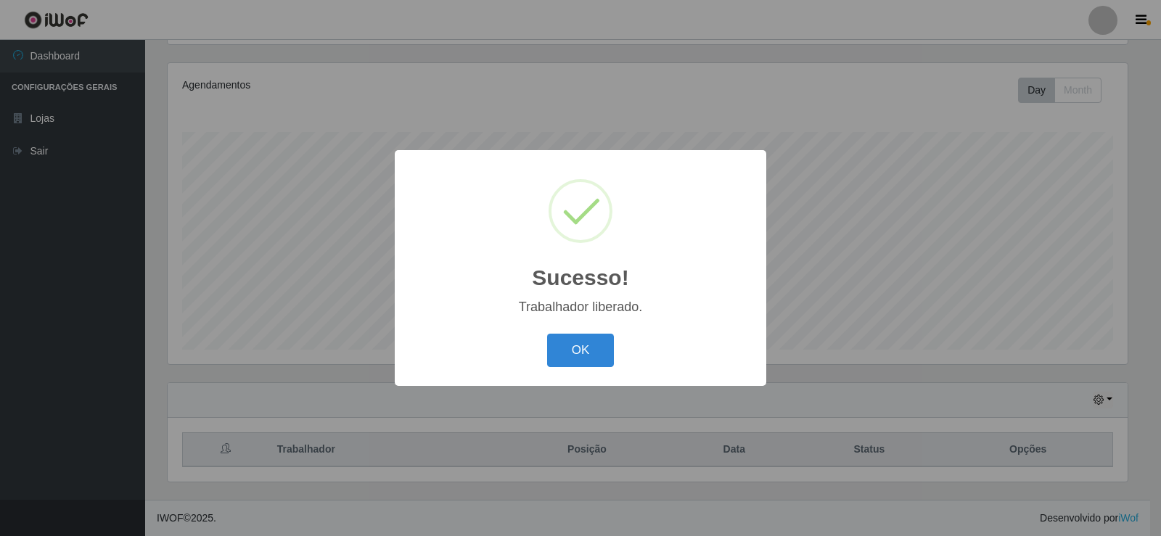
click at [921, 432] on div "Sucesso! × Trabalhador liberado. OK Cancel" at bounding box center [580, 268] width 1161 height 536
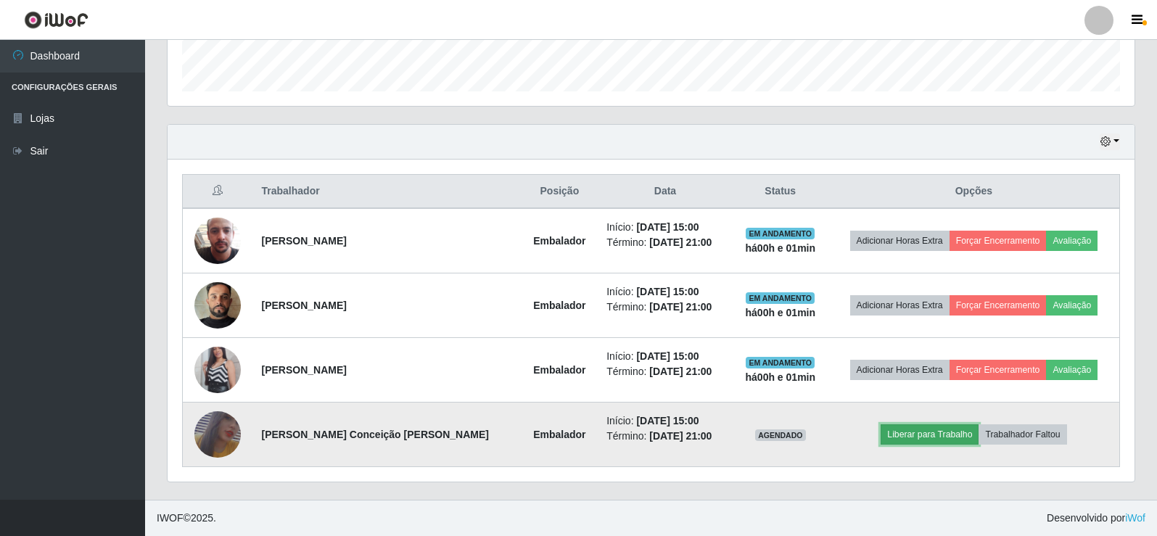
click at [926, 435] on button "Liberar para Trabalho" at bounding box center [930, 434] width 98 height 20
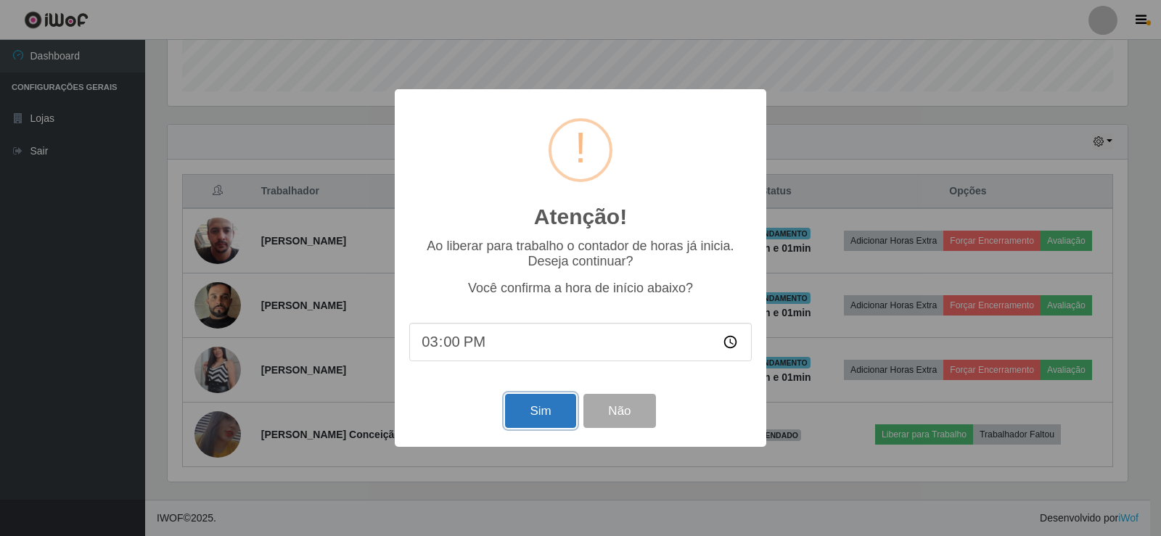
click at [526, 418] on button "Sim" at bounding box center [540, 411] width 70 height 34
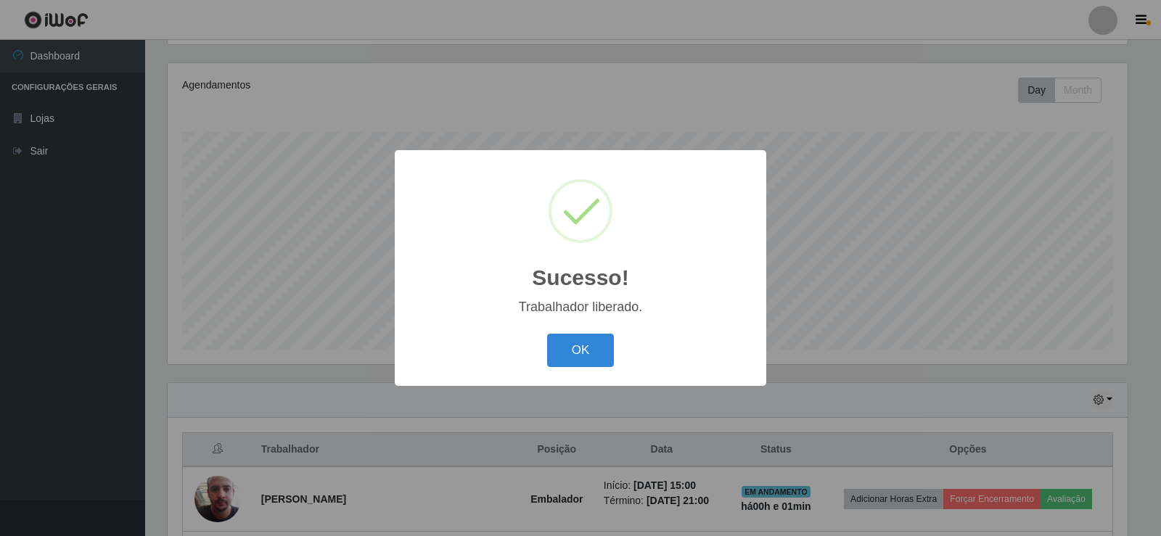
click at [561, 347] on button "OK" at bounding box center [580, 351] width 67 height 34
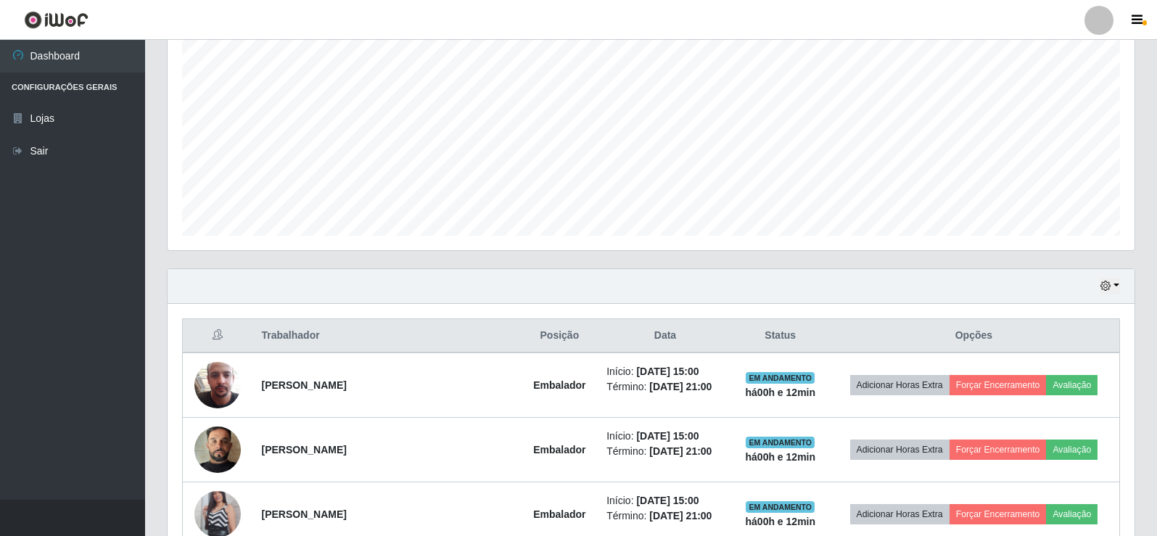
scroll to position [427, 0]
